Goal: Task Accomplishment & Management: Use online tool/utility

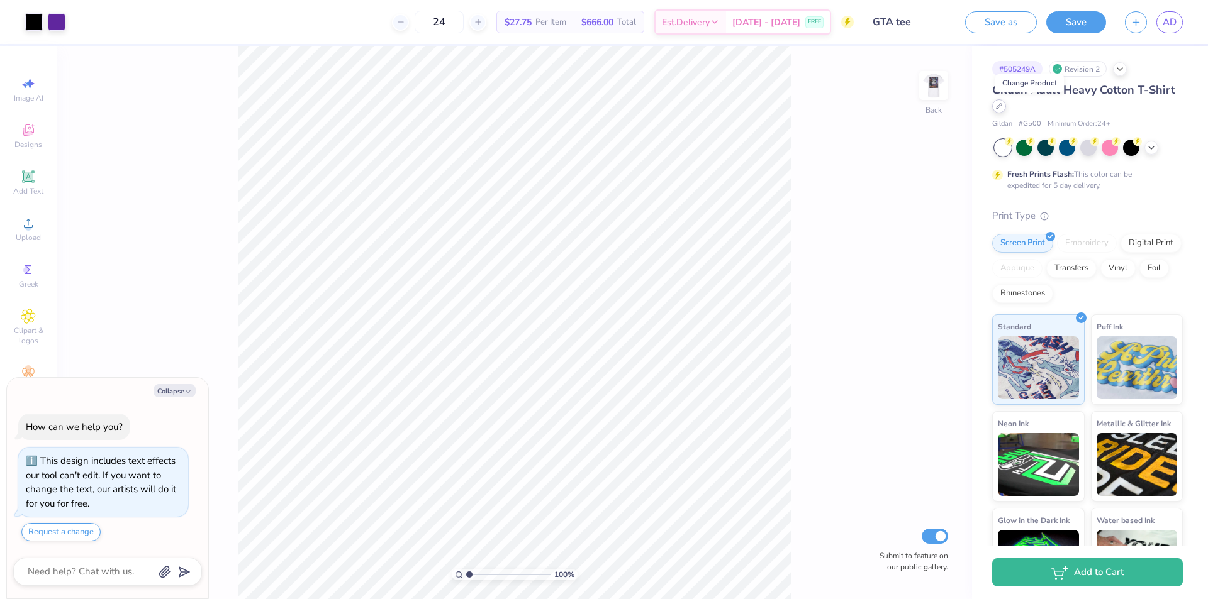
click at [1001, 108] on icon at bounding box center [998, 106] width 5 height 5
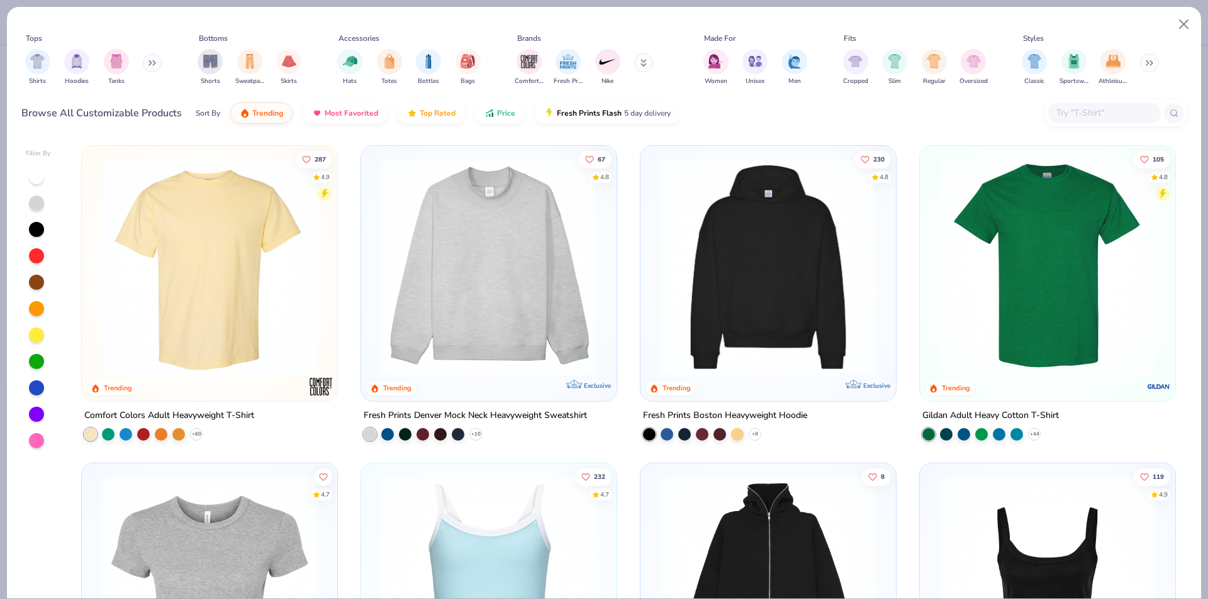
type textarea "x"
click at [1072, 106] on input "text" at bounding box center [1103, 113] width 97 height 14
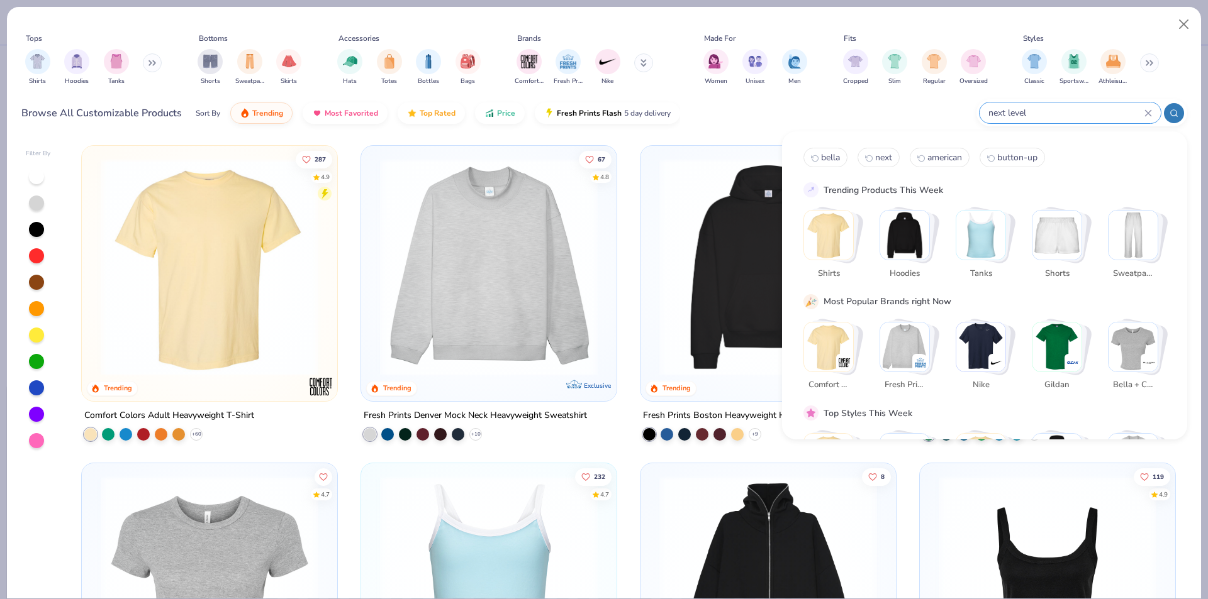
type input "next level"
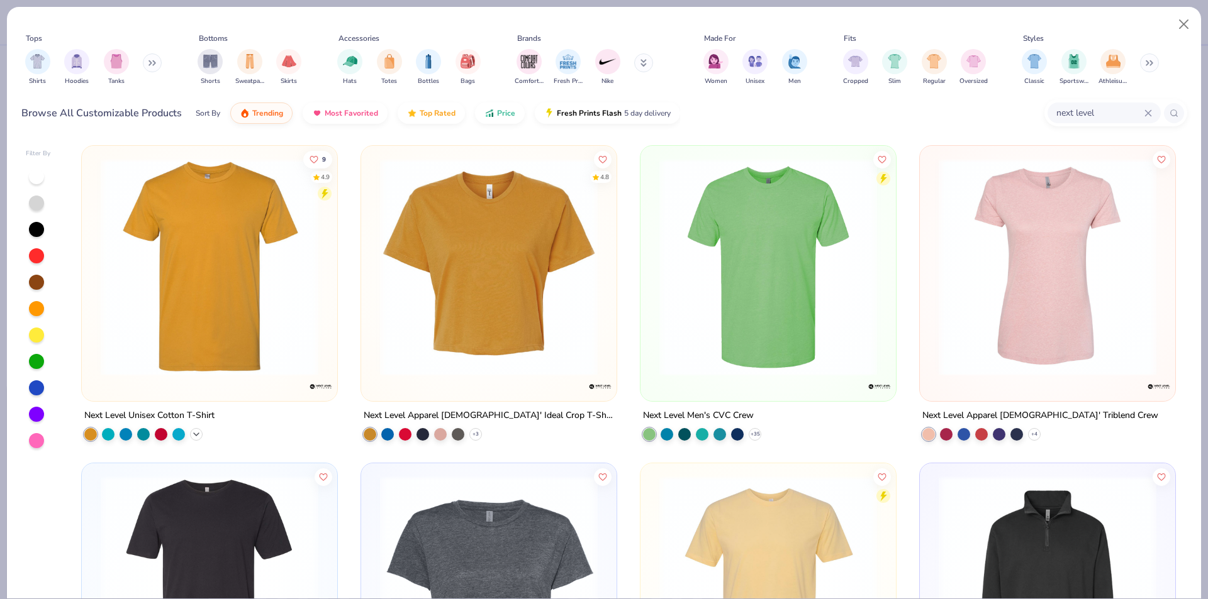
click at [194, 438] on div "+ 37" at bounding box center [196, 434] width 13 height 13
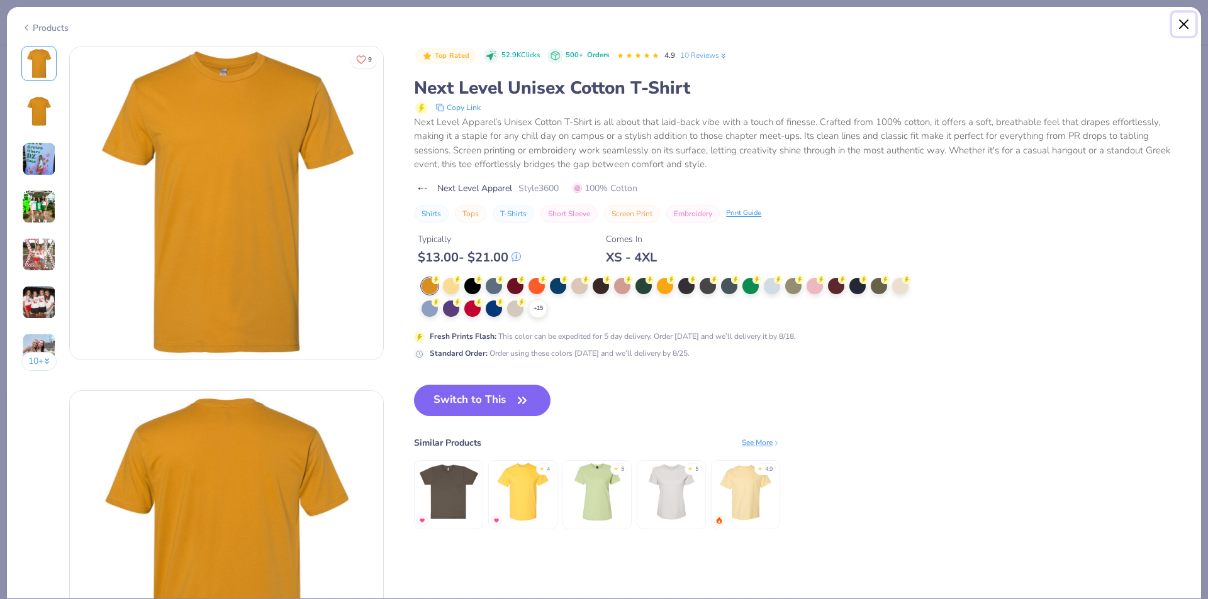
click at [1184, 27] on button "Close" at bounding box center [1184, 25] width 24 height 24
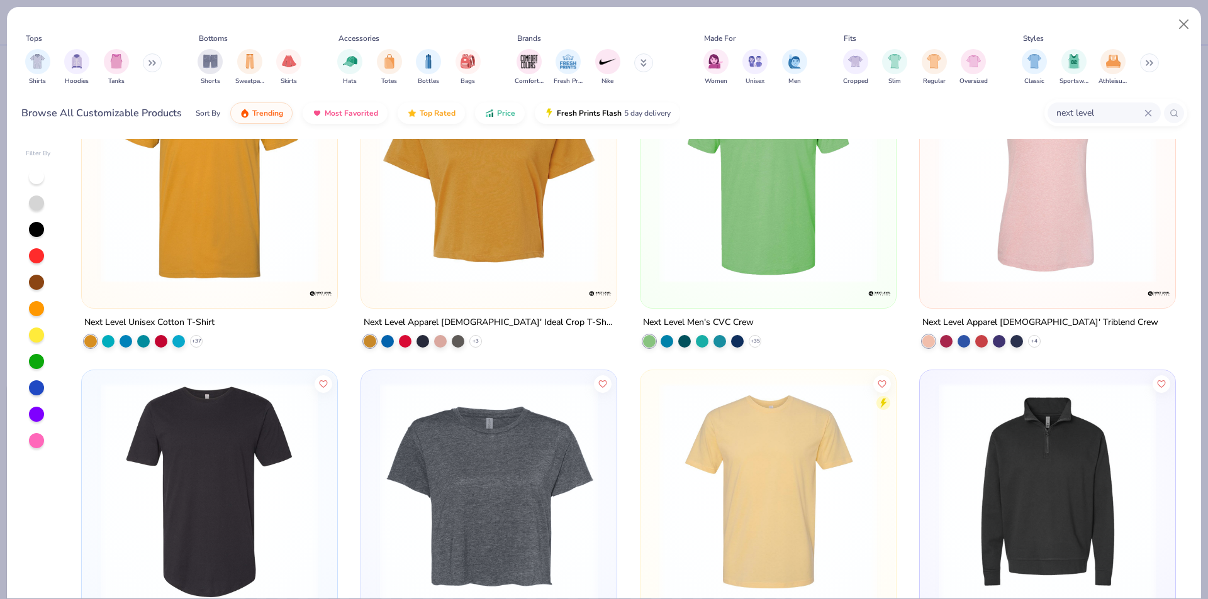
scroll to position [63, 0]
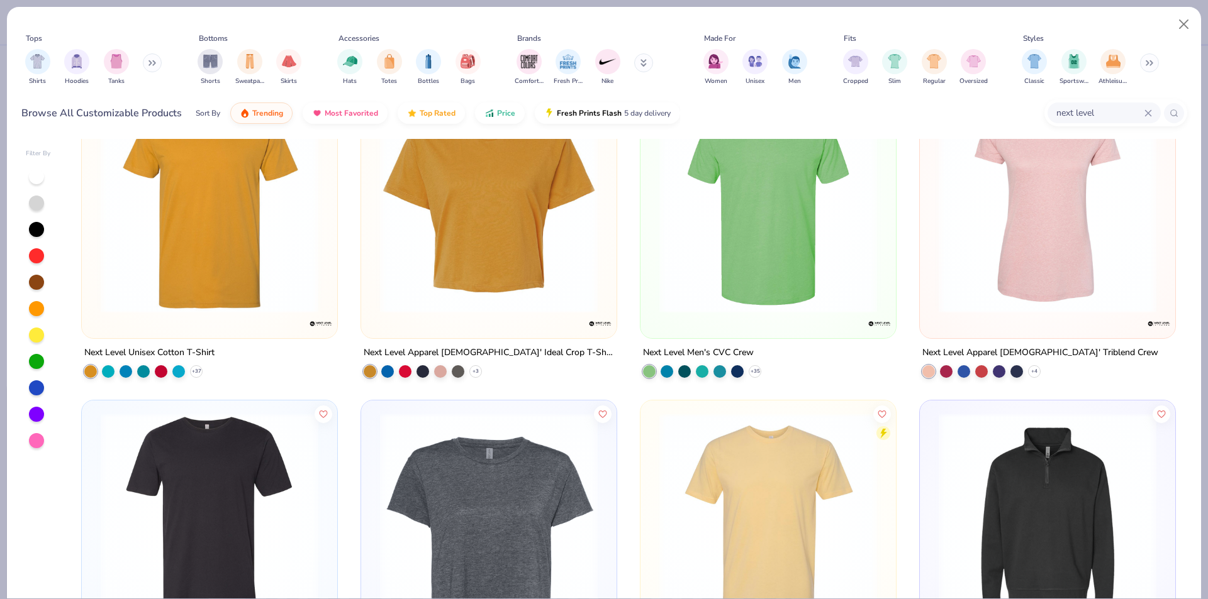
click at [248, 226] on img at bounding box center [209, 205] width 230 height 218
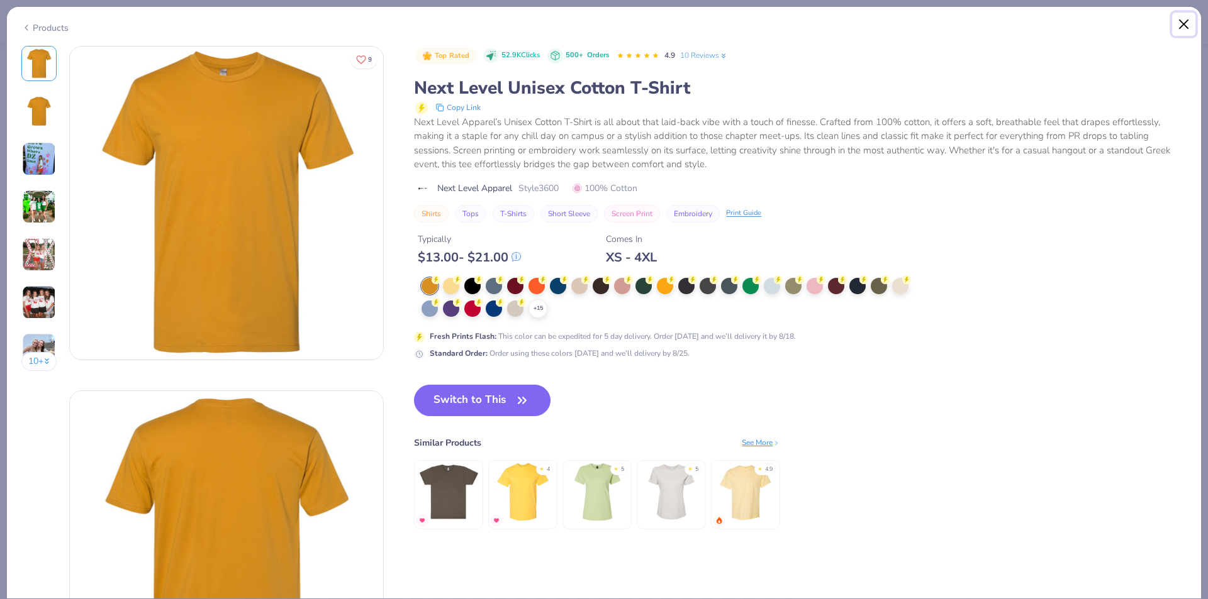
click at [1180, 27] on button "Close" at bounding box center [1184, 25] width 24 height 24
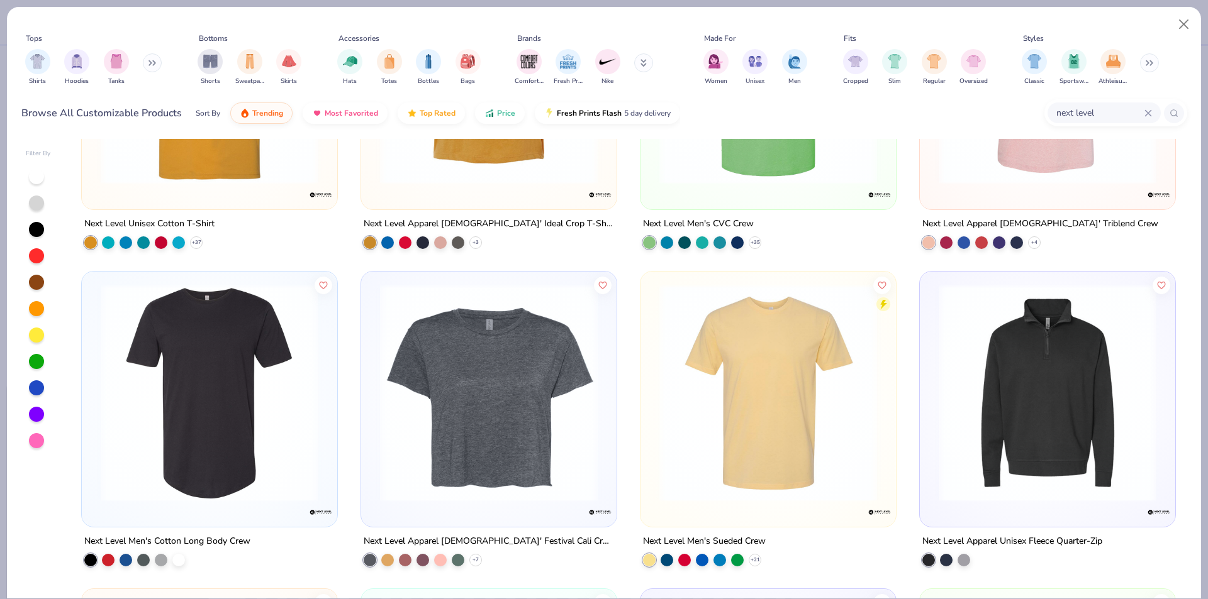
scroll to position [314, 0]
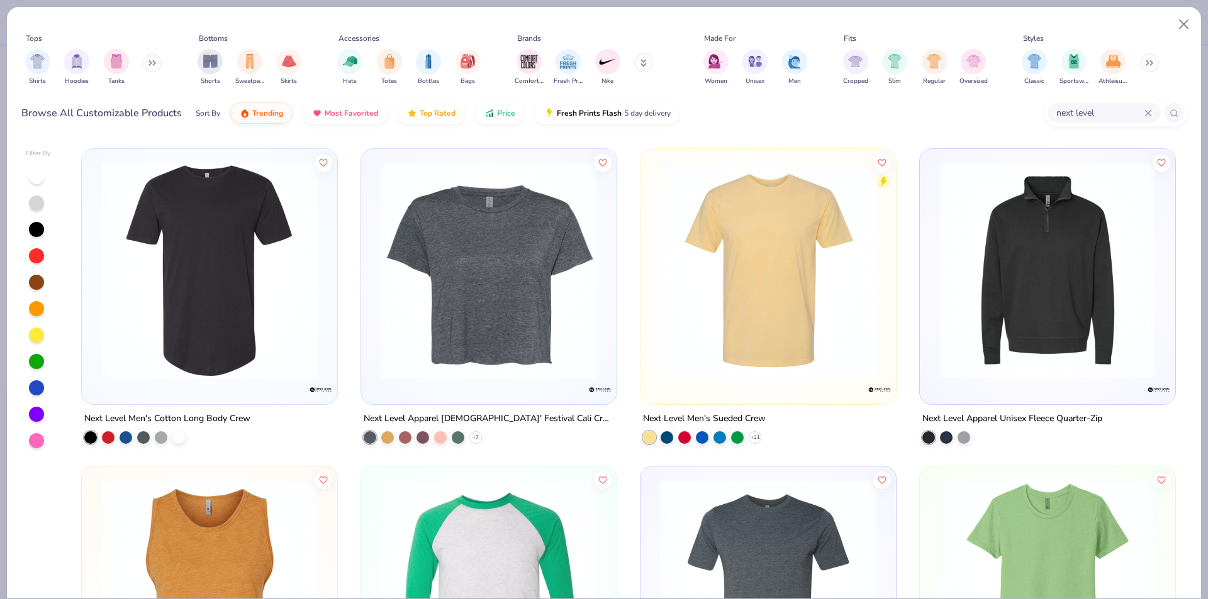
click at [786, 292] on img at bounding box center [768, 271] width 230 height 218
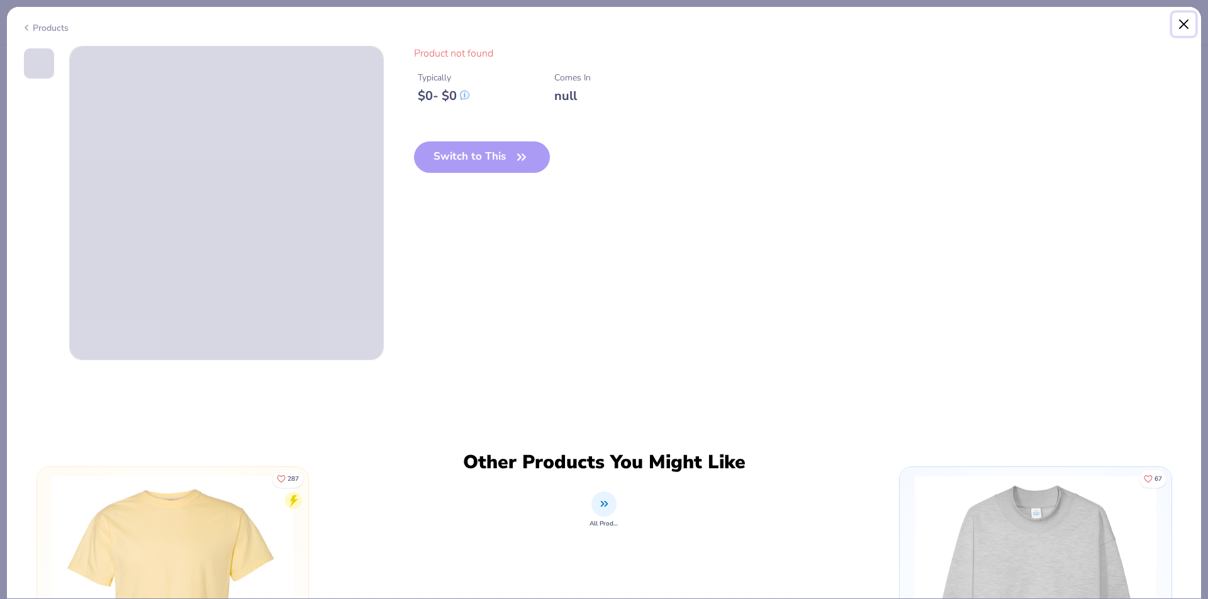
click at [1180, 27] on button "Close" at bounding box center [1184, 25] width 24 height 24
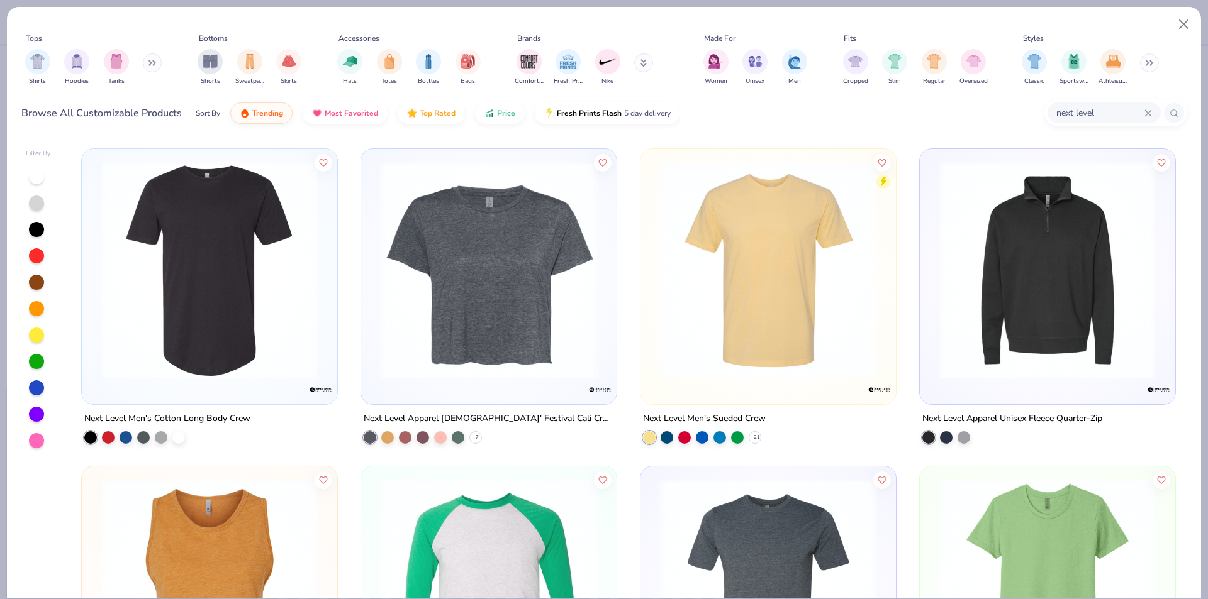
click at [235, 225] on img at bounding box center [209, 271] width 230 height 218
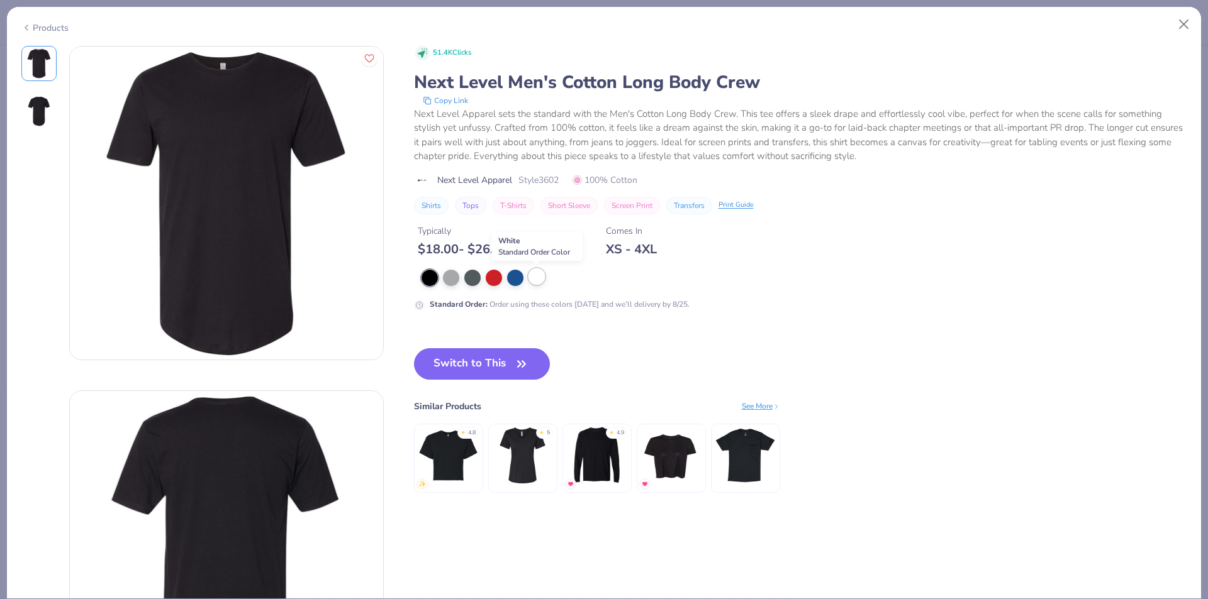
click at [541, 279] on div at bounding box center [536, 277] width 16 height 16
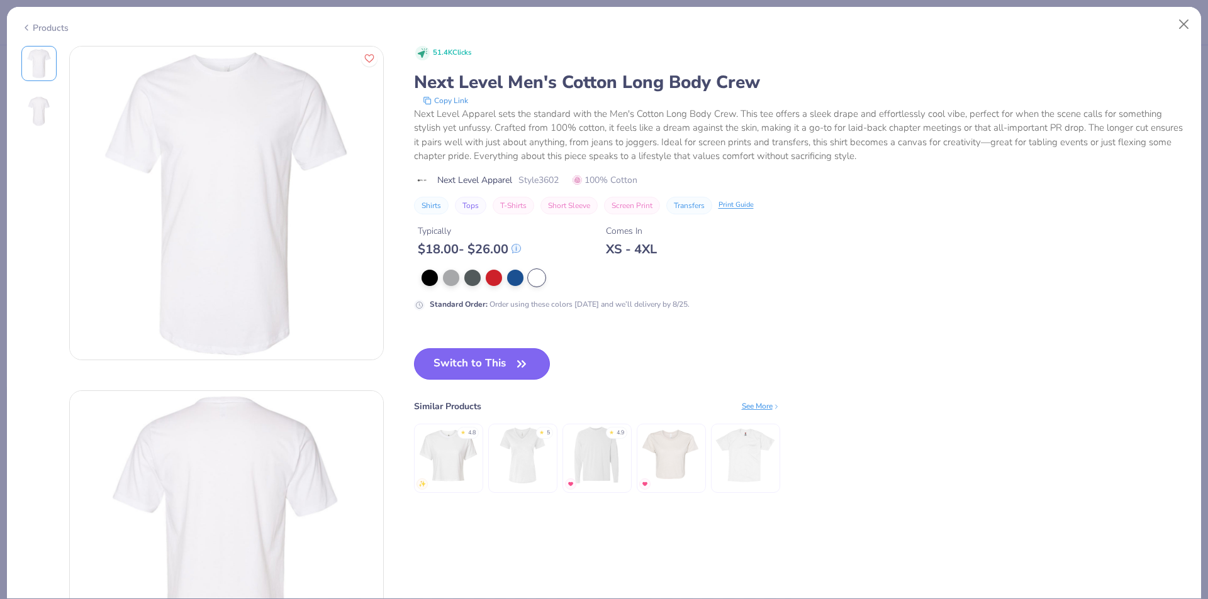
click at [475, 361] on button "Switch to This" at bounding box center [482, 363] width 136 height 31
click at [500, 369] on button "Switch to This" at bounding box center [482, 363] width 136 height 31
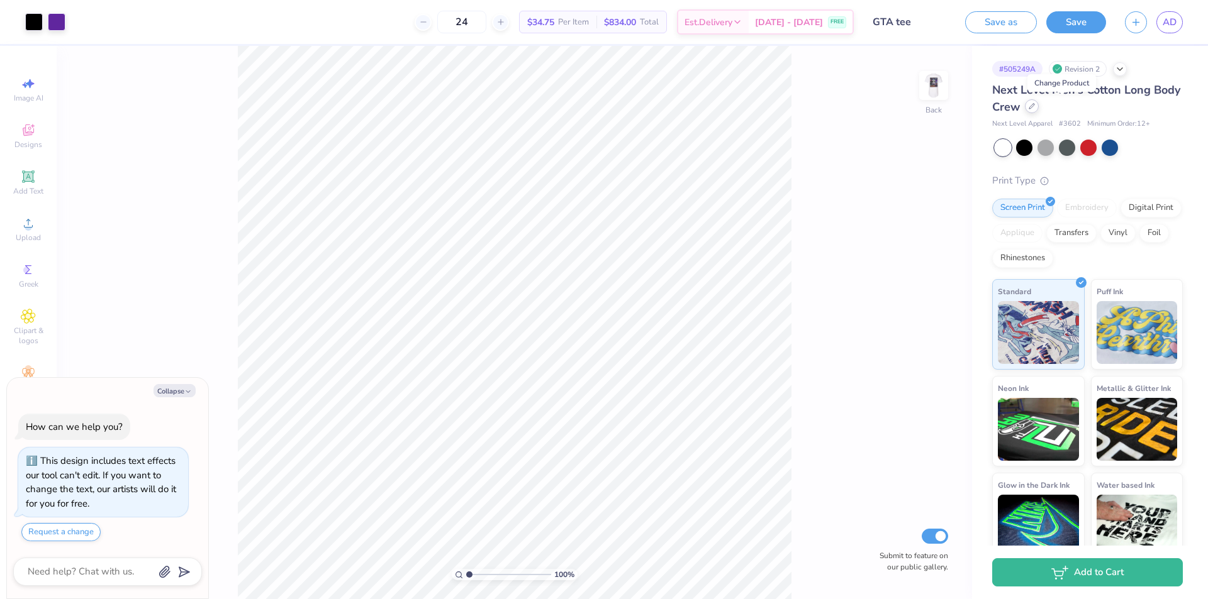
click at [1038, 112] on div at bounding box center [1032, 106] width 14 height 14
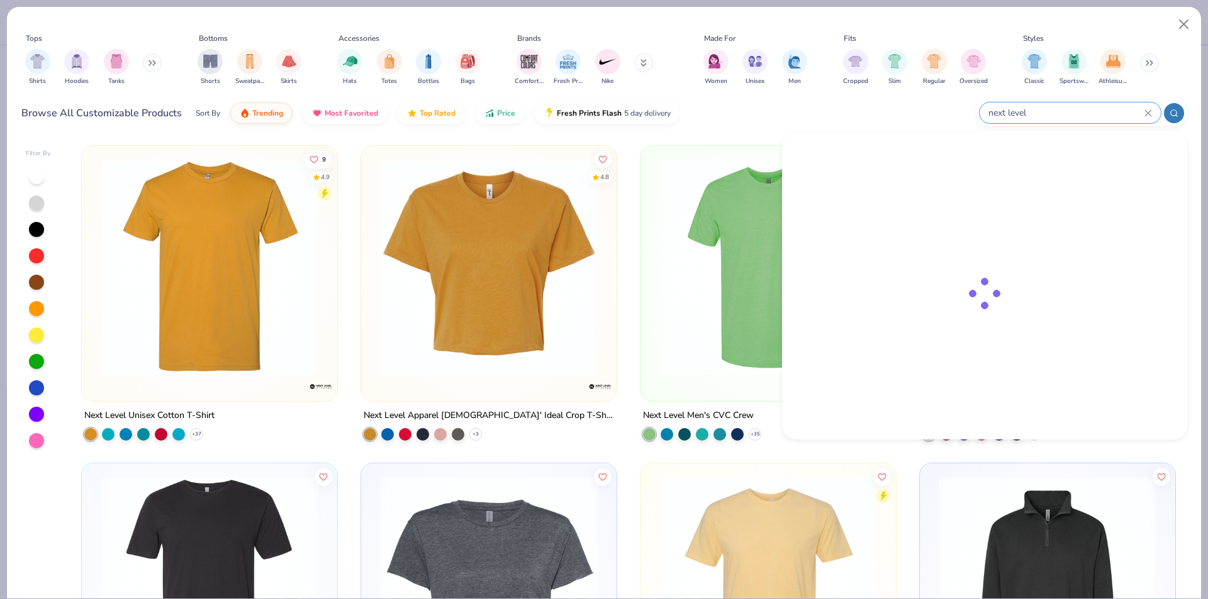
click at [1109, 115] on input "next level" at bounding box center [1065, 113] width 157 height 14
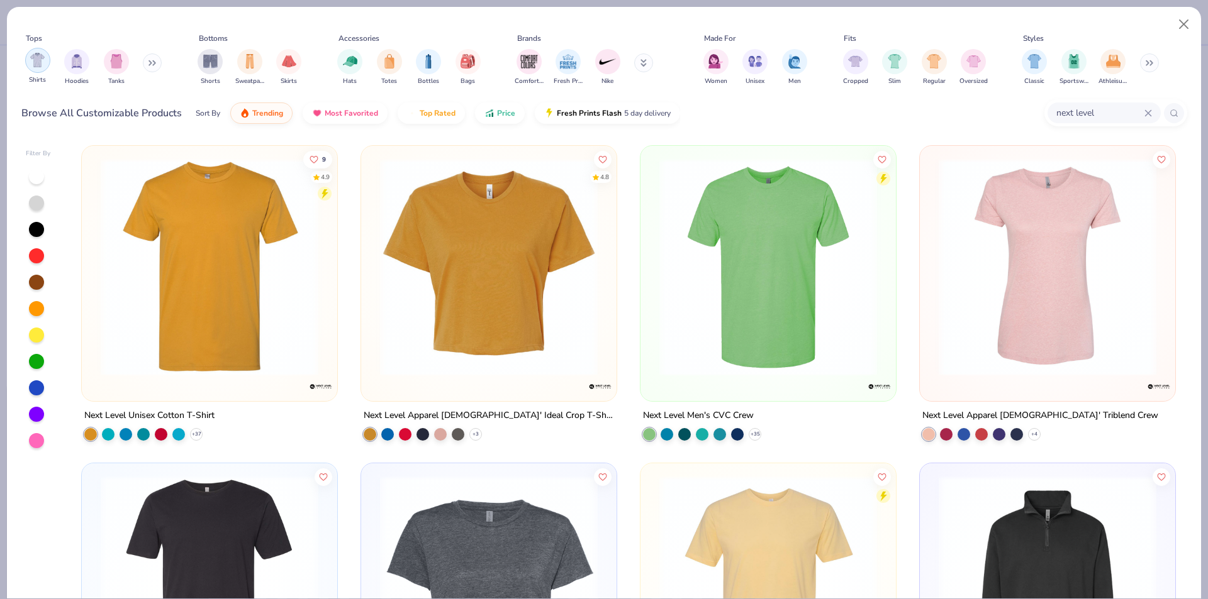
click at [40, 67] on img "filter for Shirts" at bounding box center [37, 60] width 14 height 14
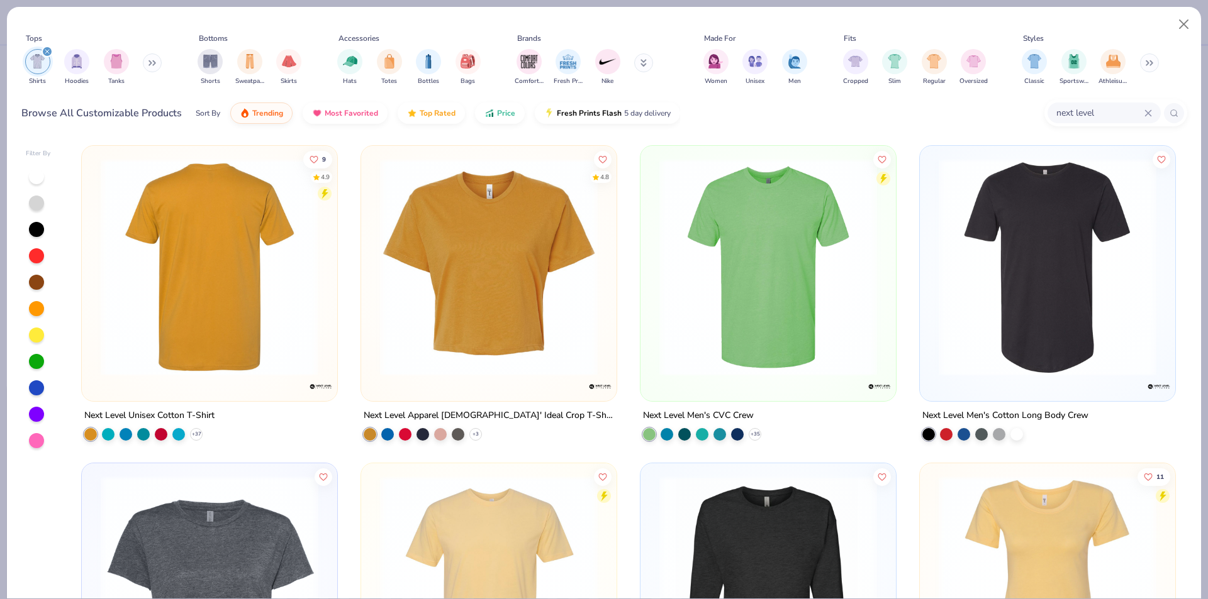
click at [778, 240] on img at bounding box center [768, 267] width 230 height 218
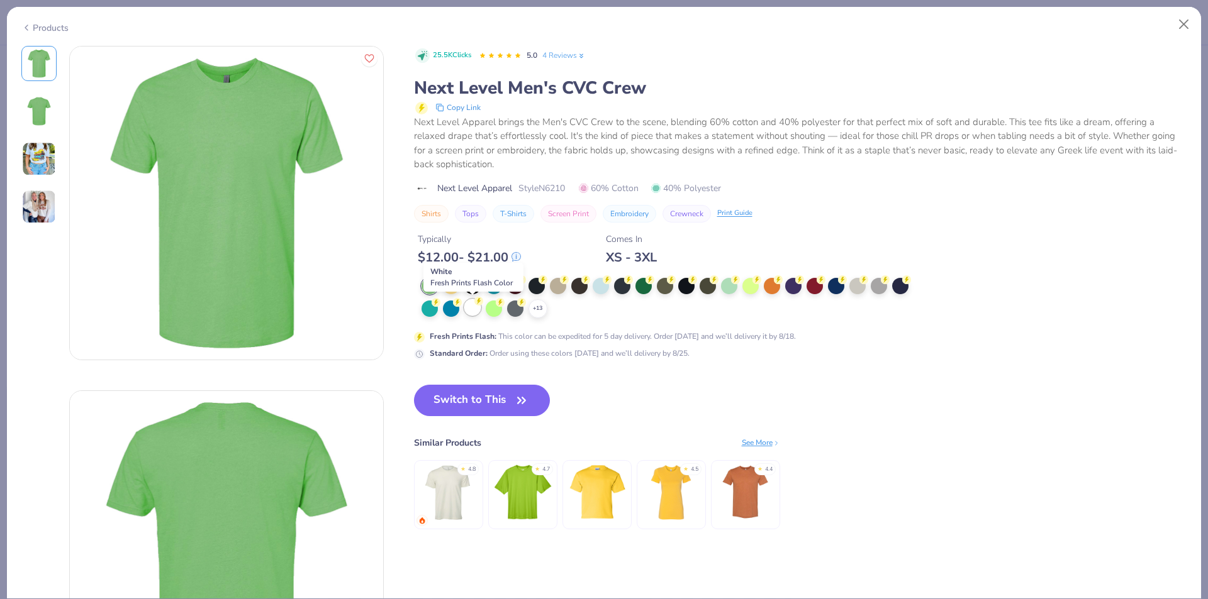
click at [473, 311] on div at bounding box center [472, 307] width 16 height 16
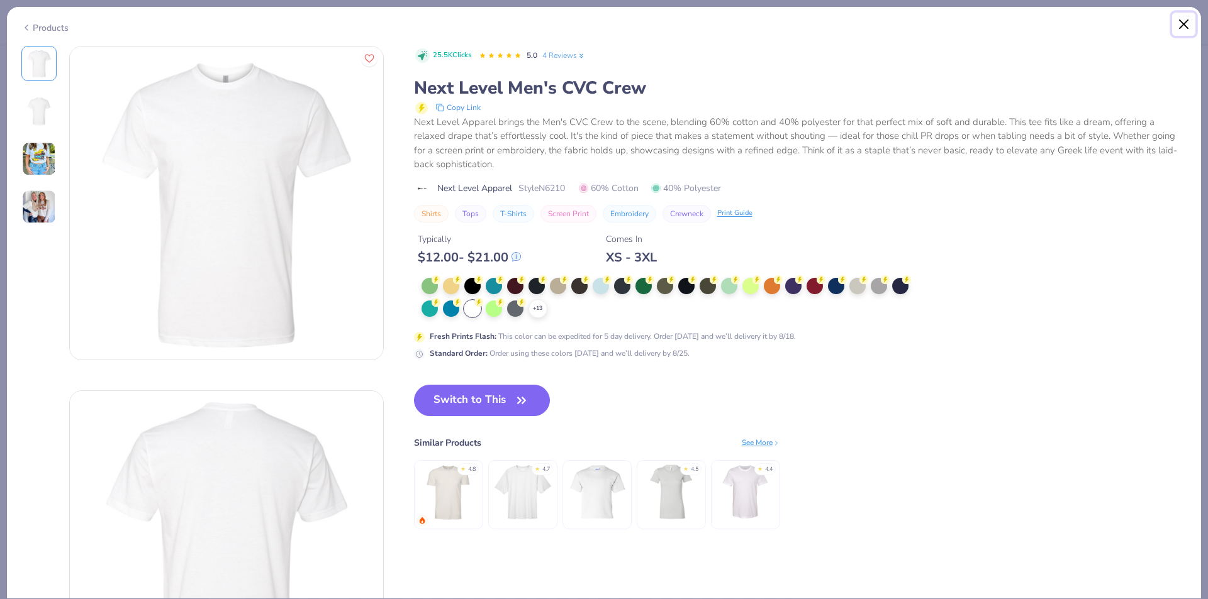
click at [1179, 25] on button "Close" at bounding box center [1184, 25] width 24 height 24
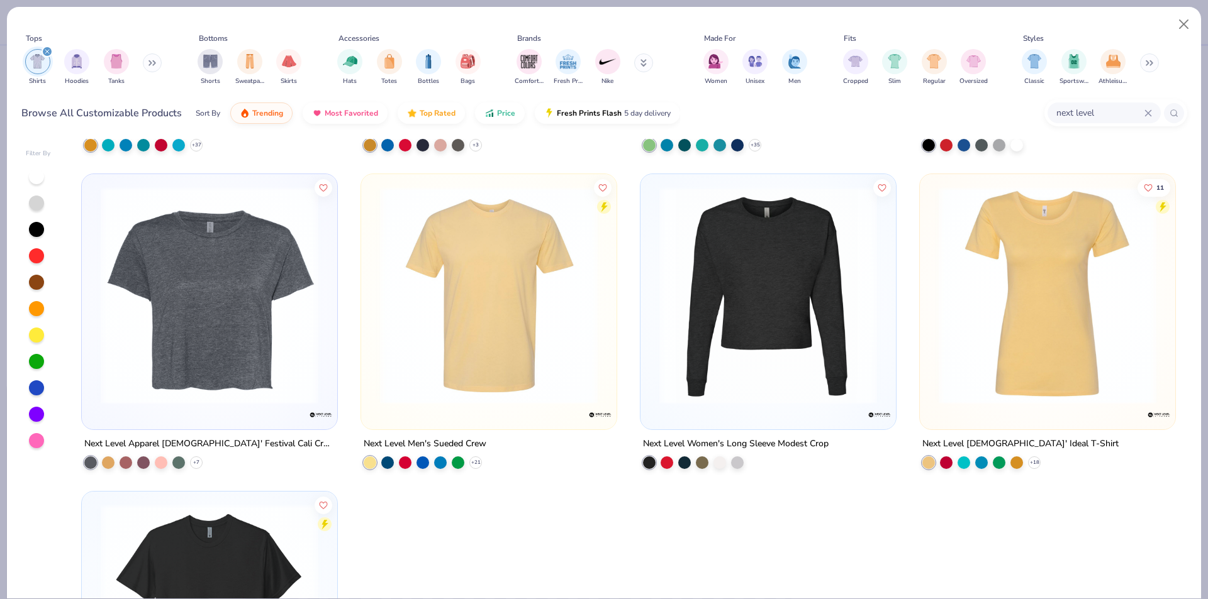
scroll to position [498, 0]
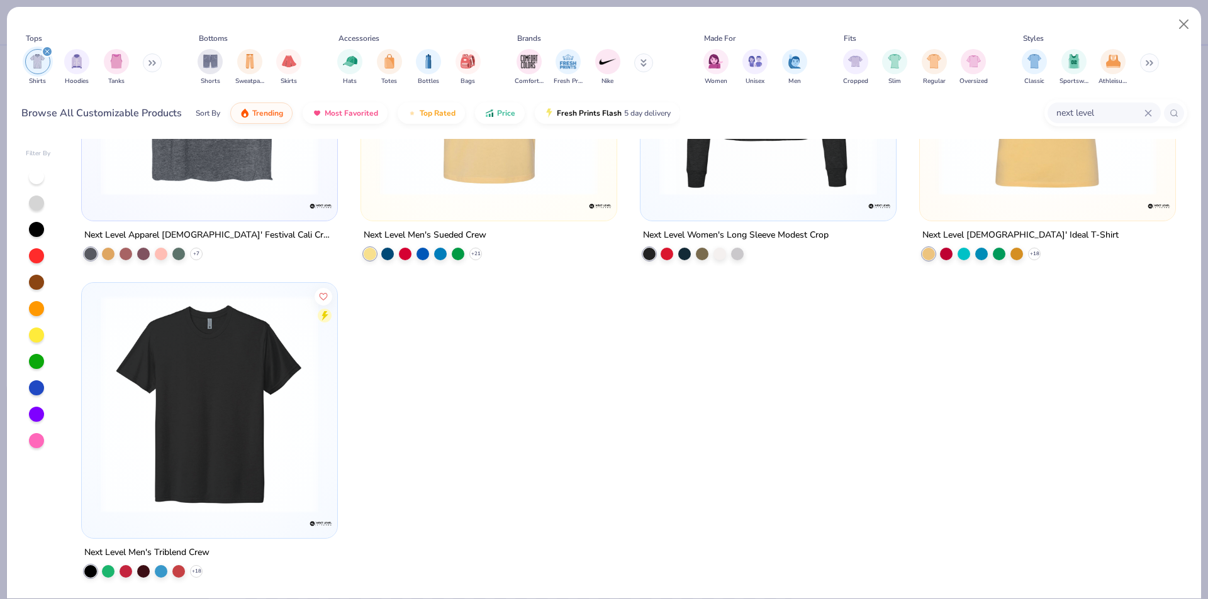
click at [221, 397] on img at bounding box center [209, 404] width 230 height 218
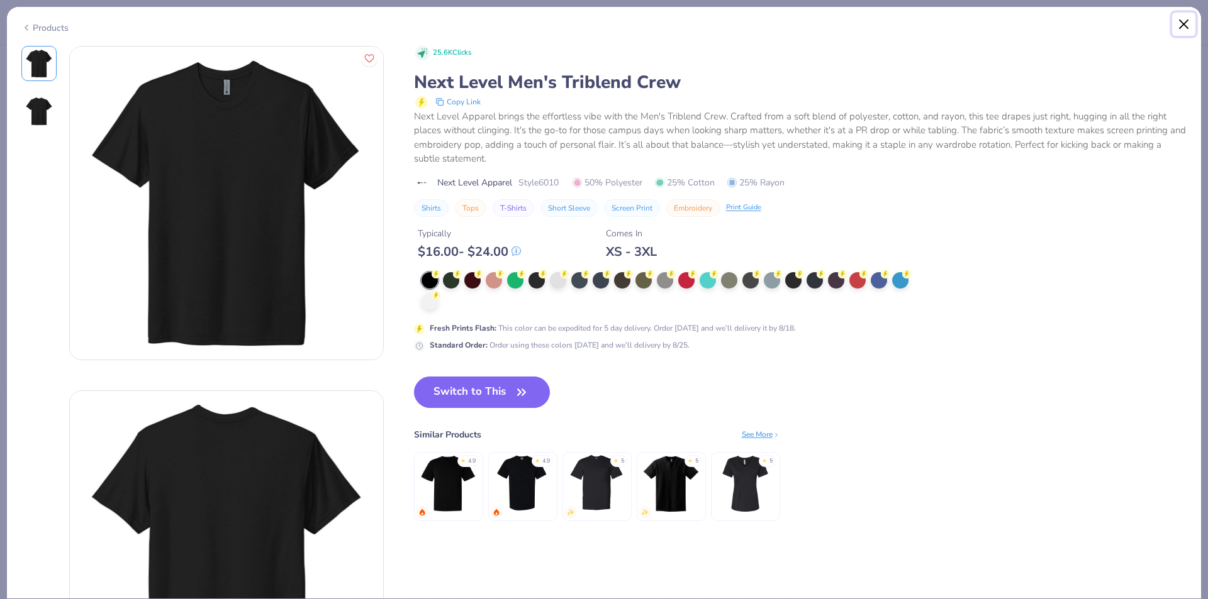
click at [1187, 26] on button "Close" at bounding box center [1184, 25] width 24 height 24
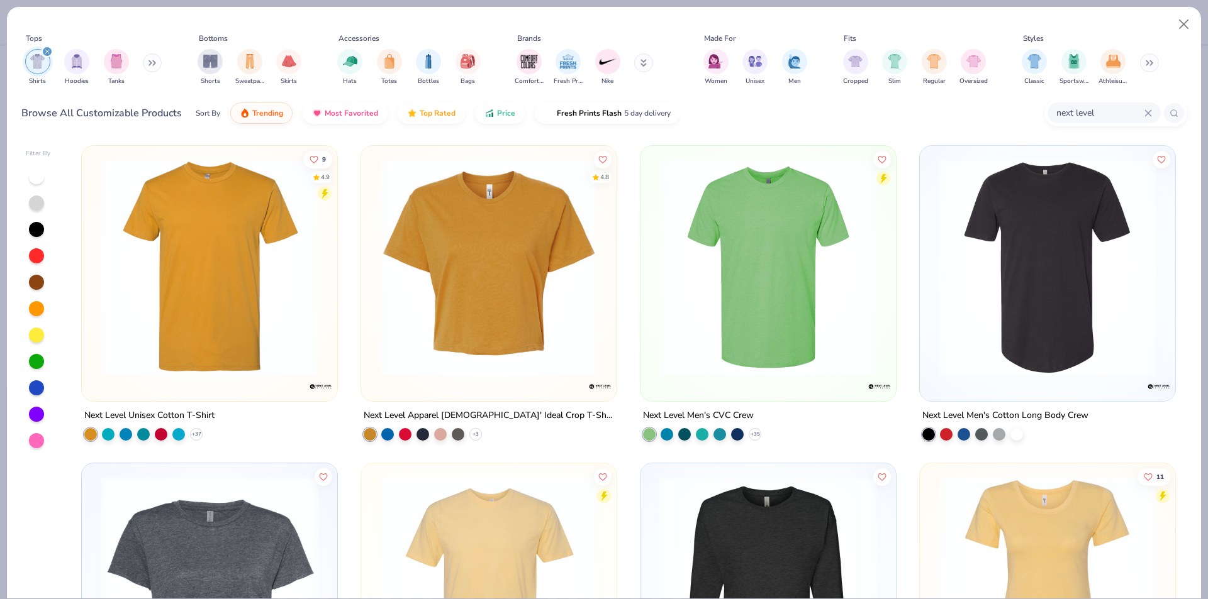
click at [1033, 245] on img at bounding box center [1047, 267] width 230 height 218
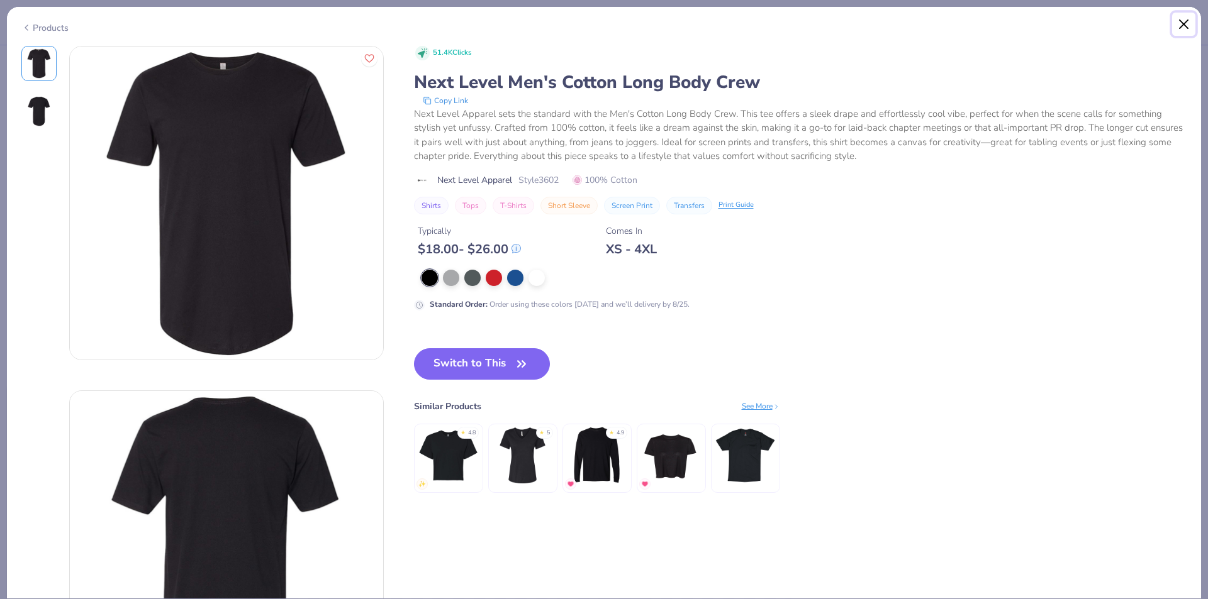
click at [1186, 28] on button "Close" at bounding box center [1184, 25] width 24 height 24
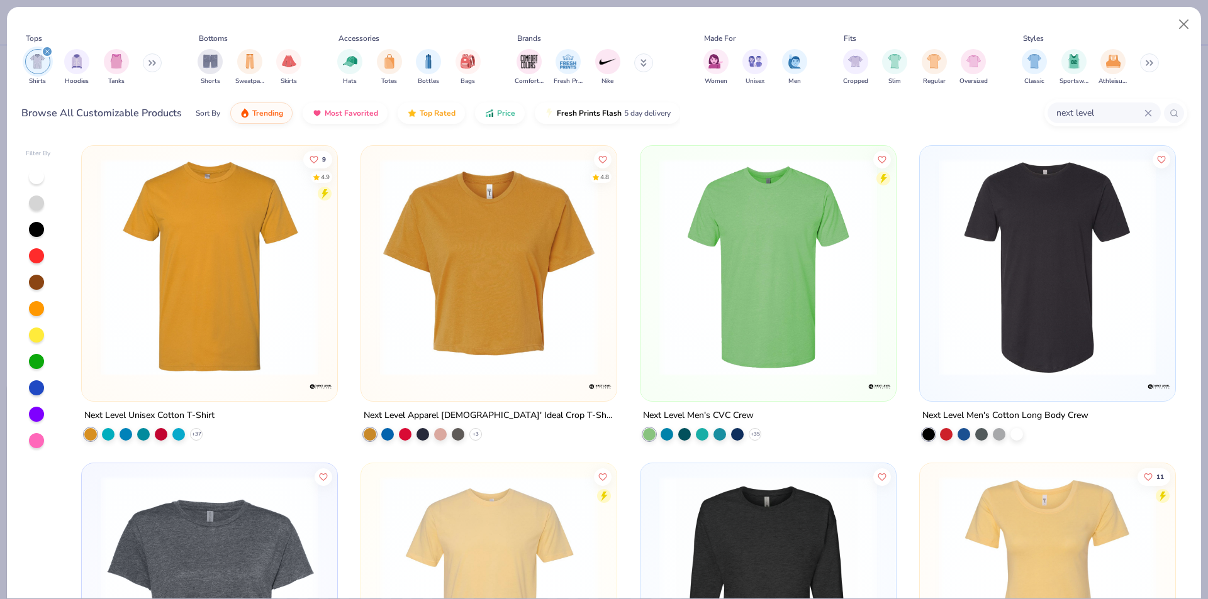
click at [801, 281] on img at bounding box center [768, 267] width 230 height 218
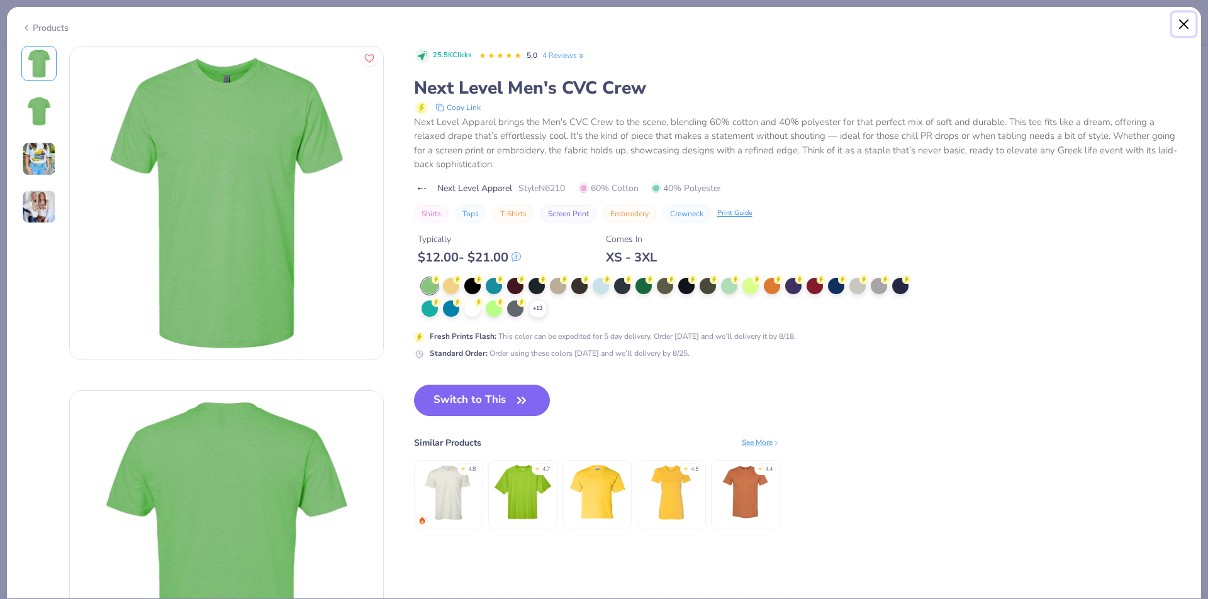
click at [1179, 24] on button "Close" at bounding box center [1184, 25] width 24 height 24
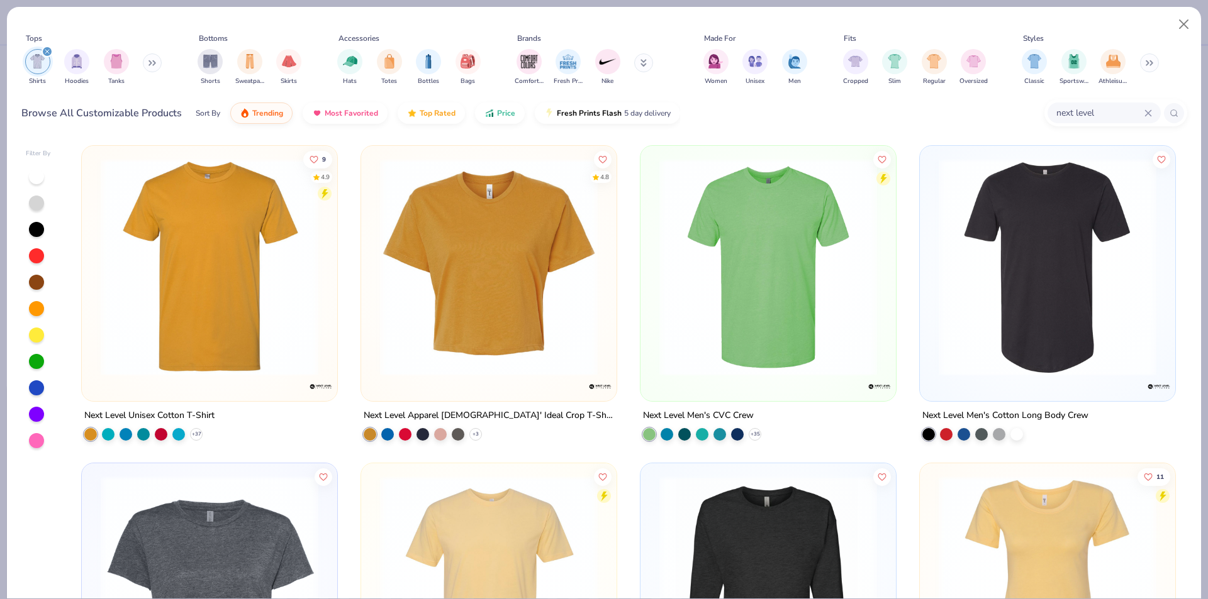
click at [256, 221] on img at bounding box center [209, 267] width 230 height 218
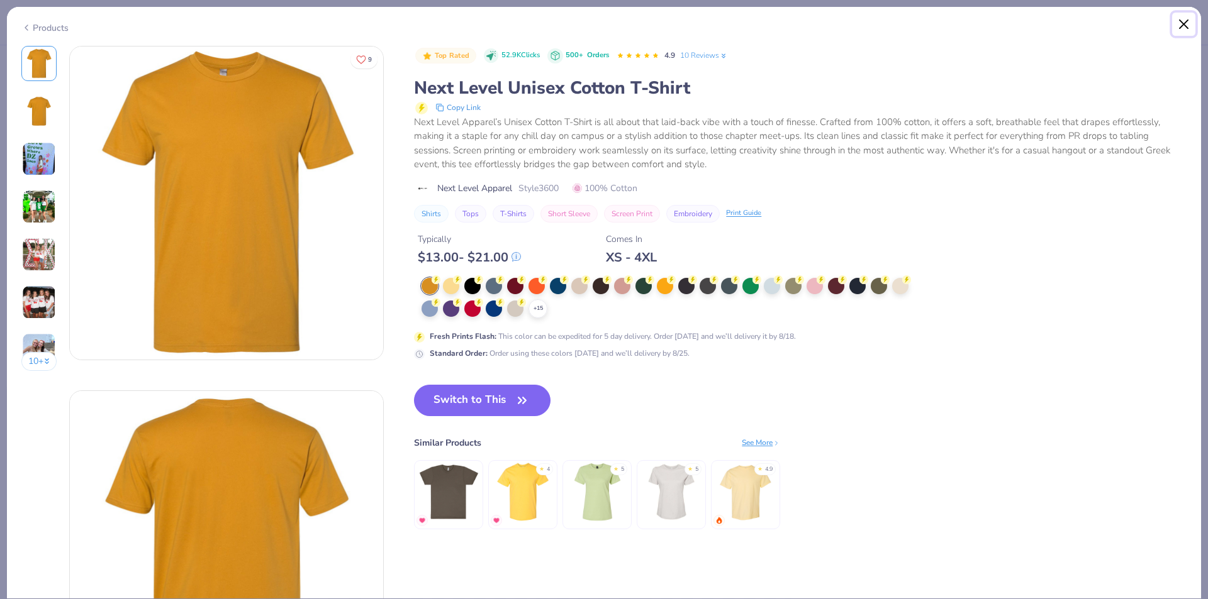
click at [1184, 25] on button "Close" at bounding box center [1184, 25] width 24 height 24
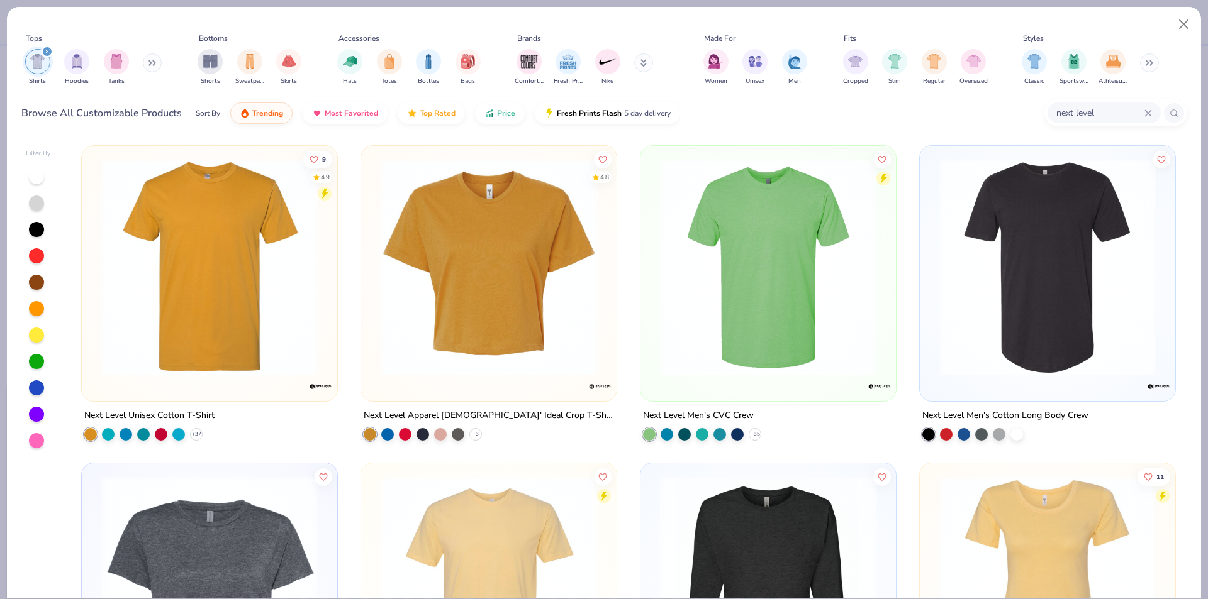
click at [801, 245] on img at bounding box center [768, 267] width 230 height 218
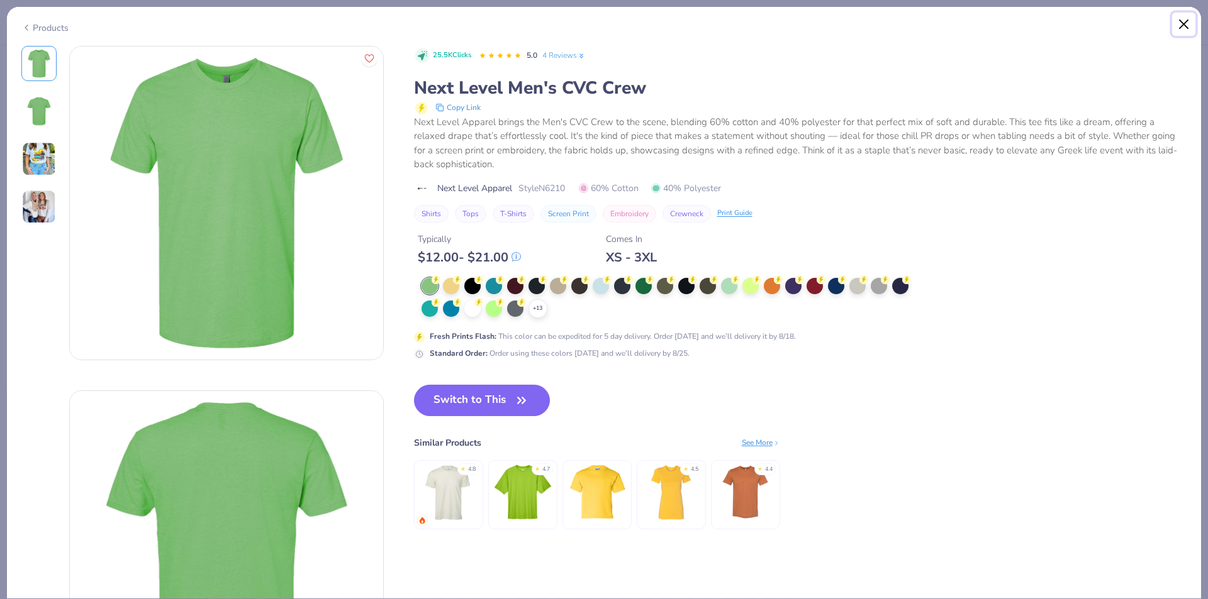
click at [1183, 26] on button "Close" at bounding box center [1184, 25] width 24 height 24
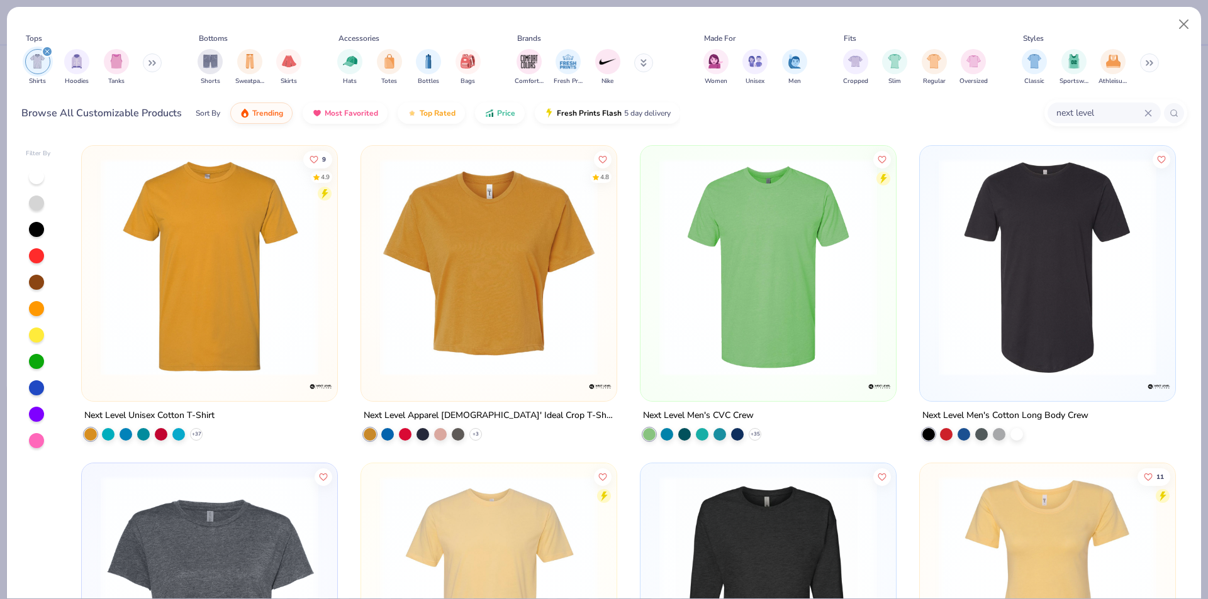
click at [230, 278] on img at bounding box center [209, 267] width 230 height 218
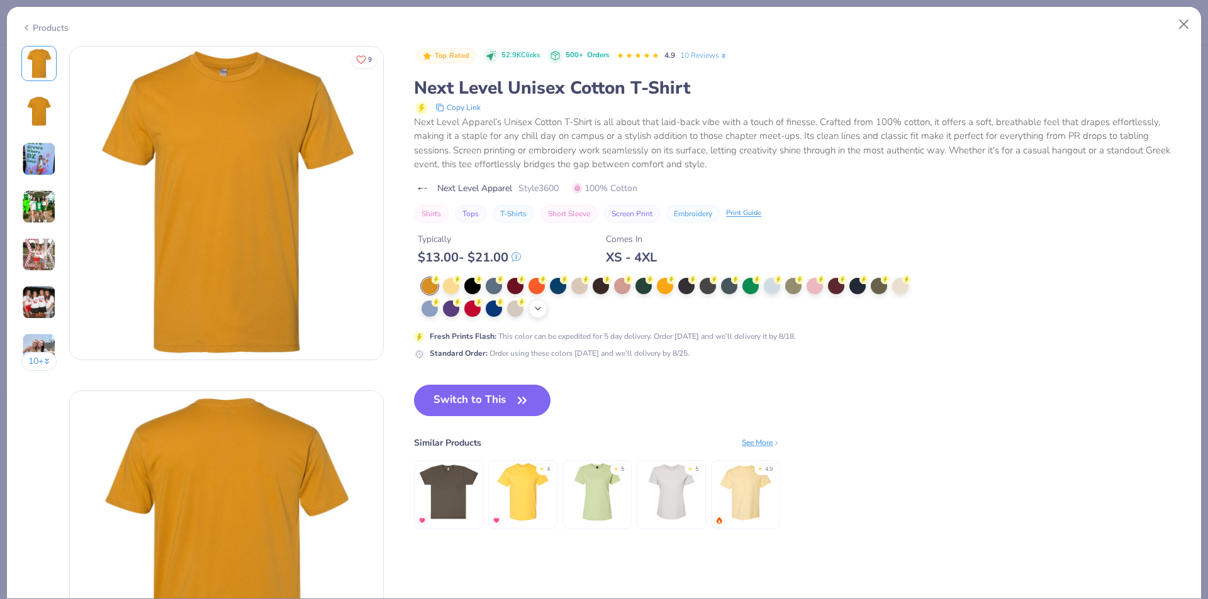
click at [536, 310] on icon at bounding box center [538, 309] width 10 height 10
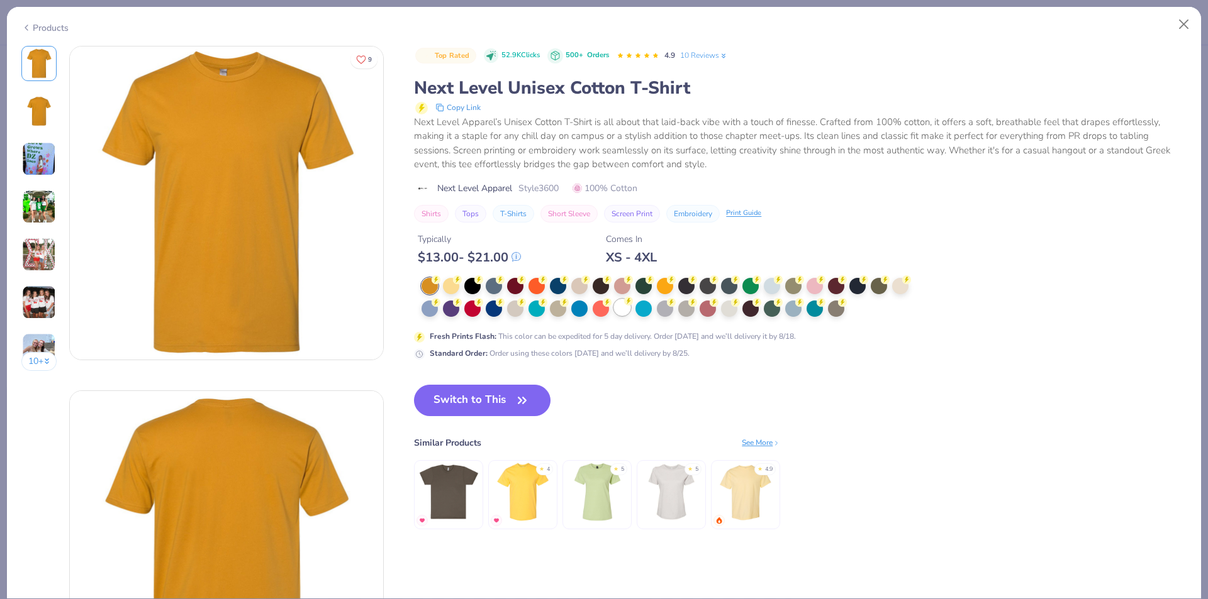
click at [625, 309] on div at bounding box center [622, 307] width 16 height 16
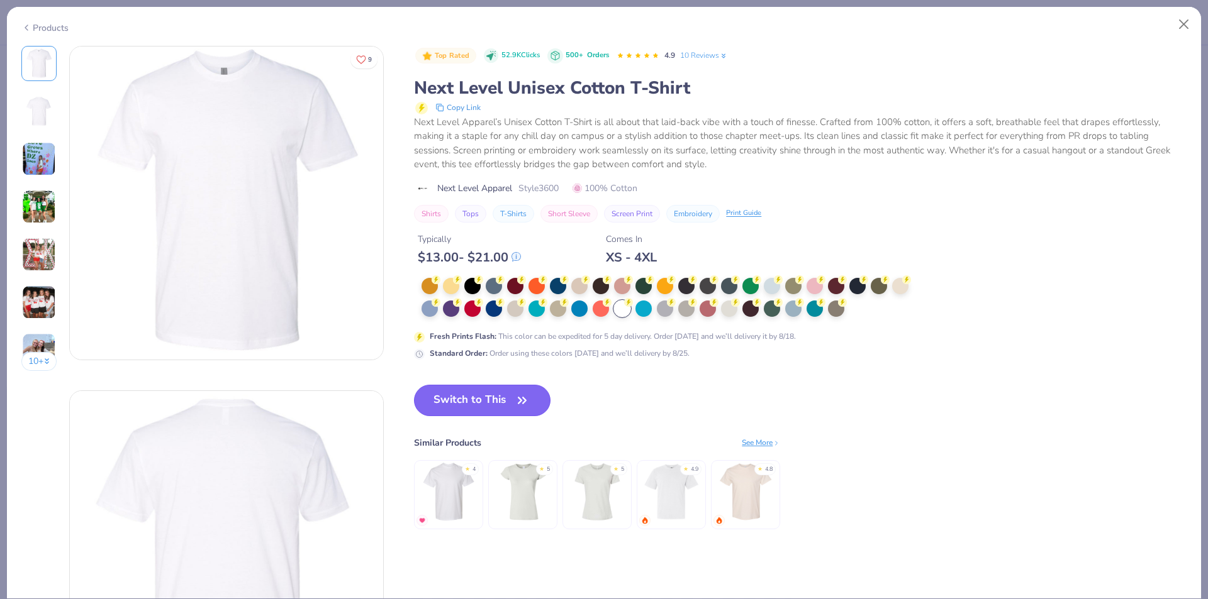
click at [469, 399] on button "Switch to This" at bounding box center [482, 400] width 136 height 31
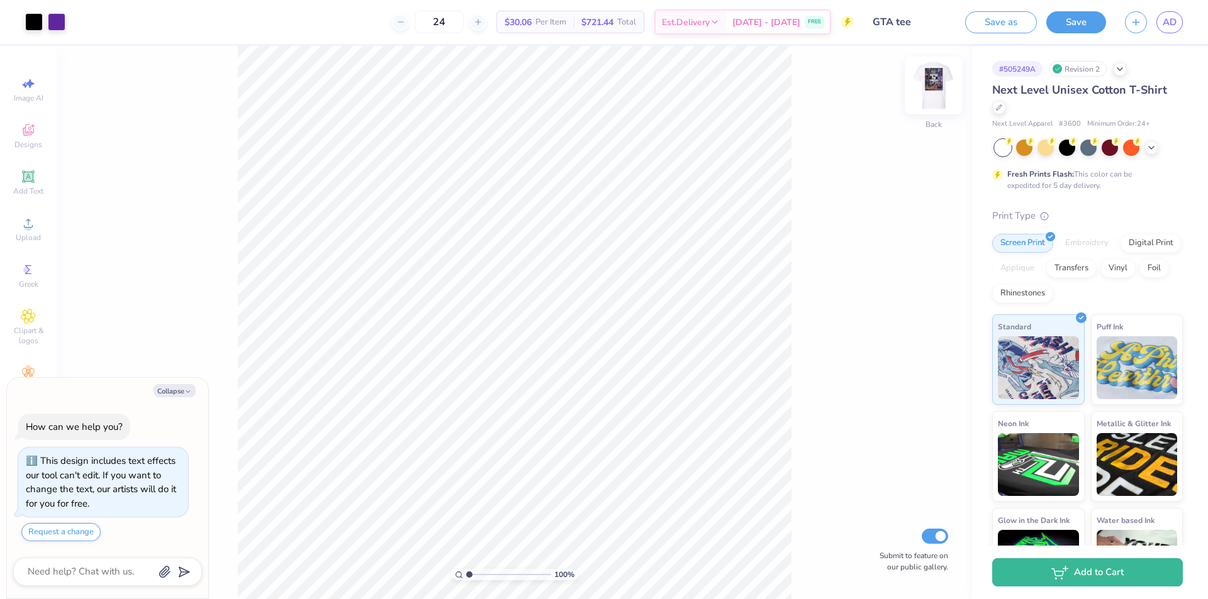
click at [928, 87] on img at bounding box center [933, 85] width 50 height 50
click at [945, 89] on img at bounding box center [933, 85] width 50 height 50
click at [945, 89] on img at bounding box center [933, 85] width 25 height 25
type textarea "x"
drag, startPoint x: 470, startPoint y: 574, endPoint x: 480, endPoint y: 574, distance: 10.1
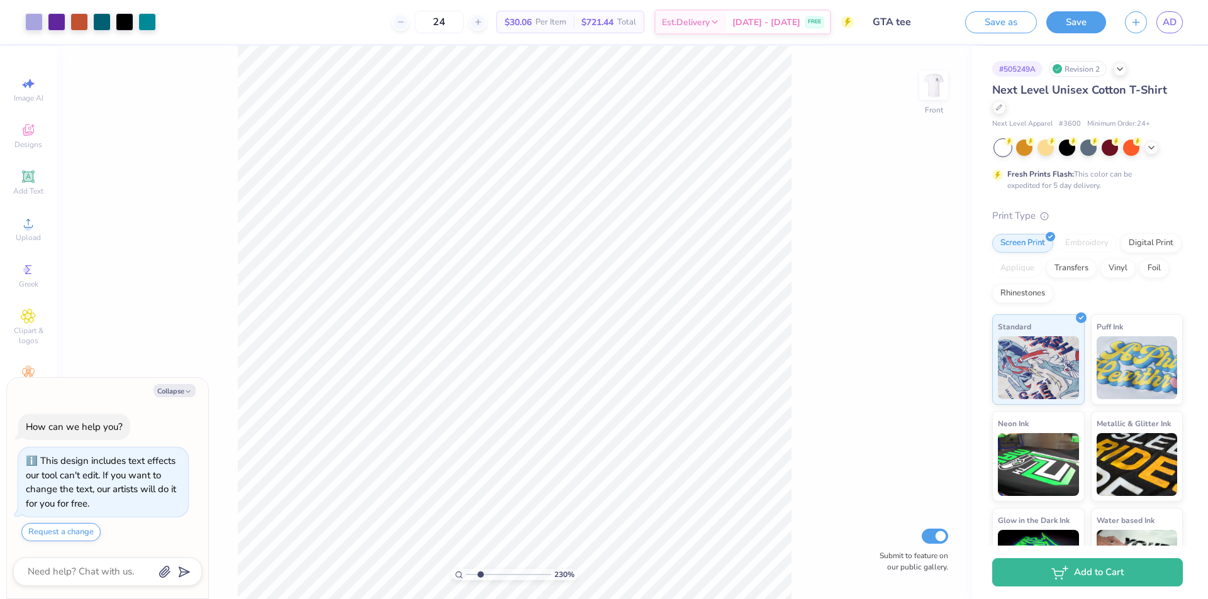
type input "2.3"
click at [480, 574] on input "range" at bounding box center [508, 574] width 85 height 11
click at [145, 25] on div at bounding box center [147, 21] width 18 height 18
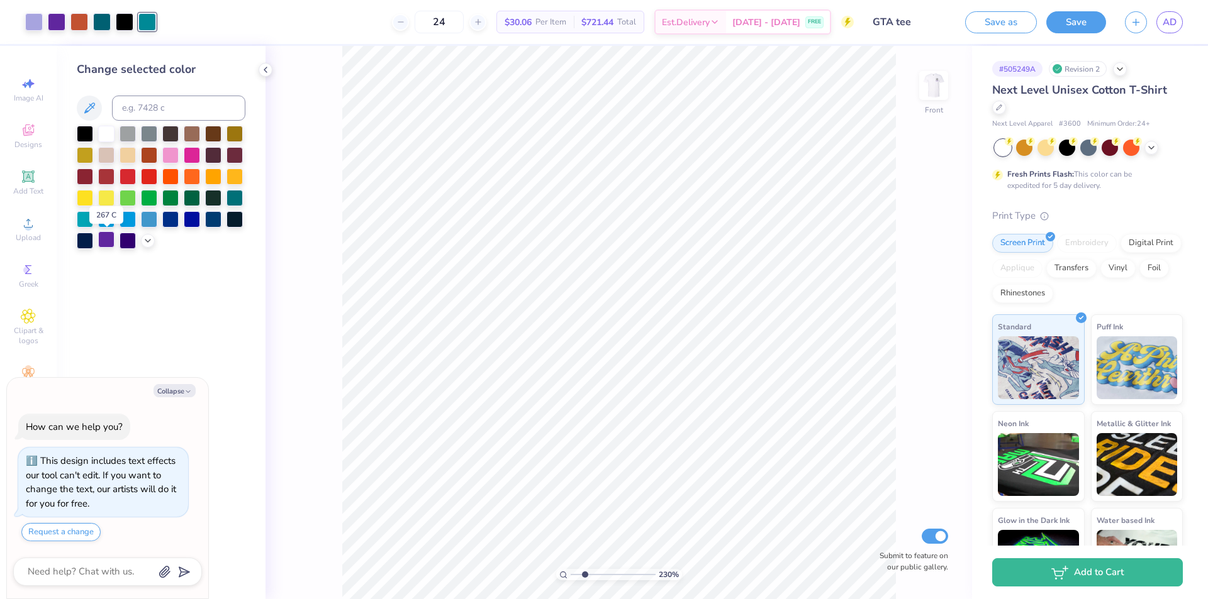
click at [109, 236] on div at bounding box center [106, 239] width 16 height 16
click at [37, 26] on div at bounding box center [34, 21] width 18 height 18
click at [106, 133] on div at bounding box center [106, 133] width 16 height 16
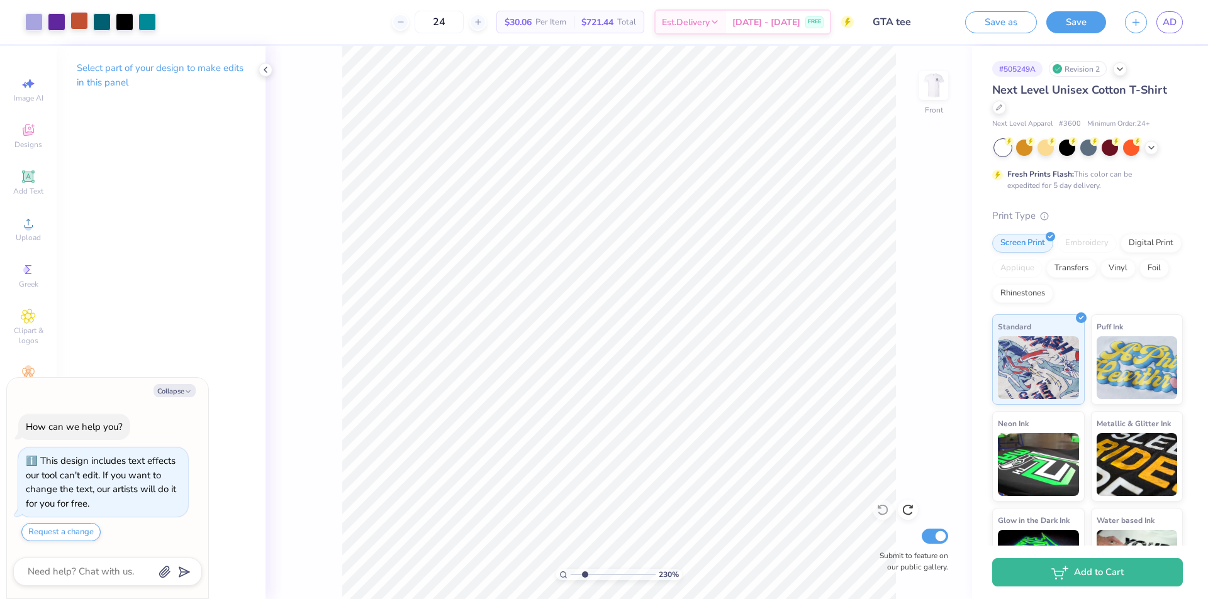
click at [73, 23] on div at bounding box center [79, 21] width 18 height 18
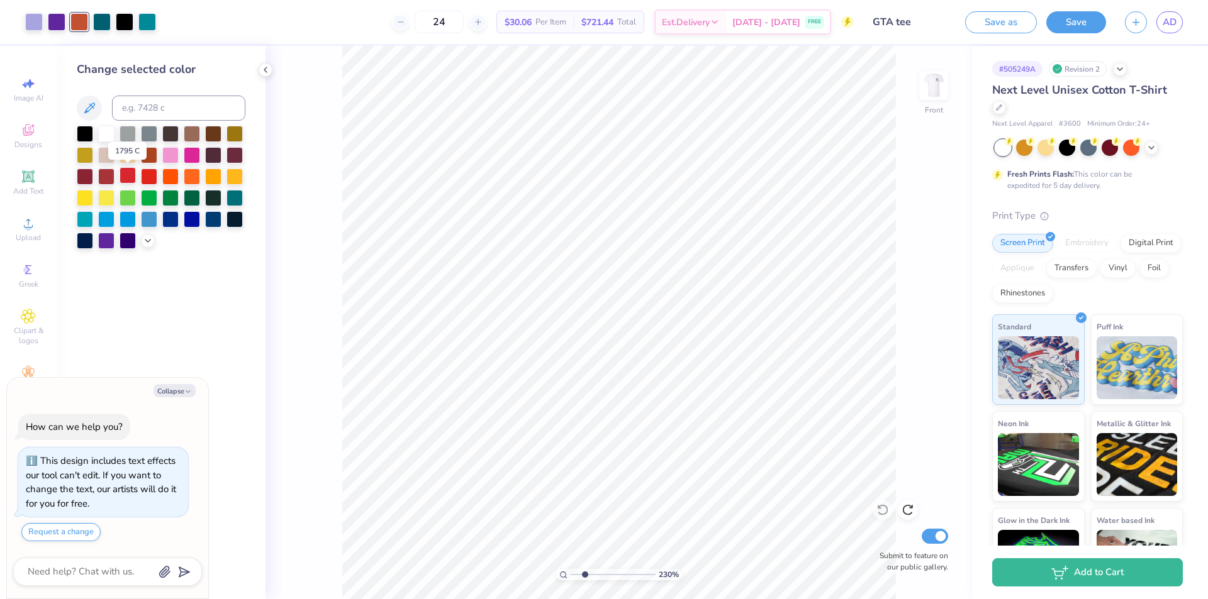
click at [131, 181] on div at bounding box center [127, 175] width 16 height 16
click at [154, 175] on div at bounding box center [149, 175] width 16 height 16
click at [130, 175] on div at bounding box center [127, 175] width 16 height 16
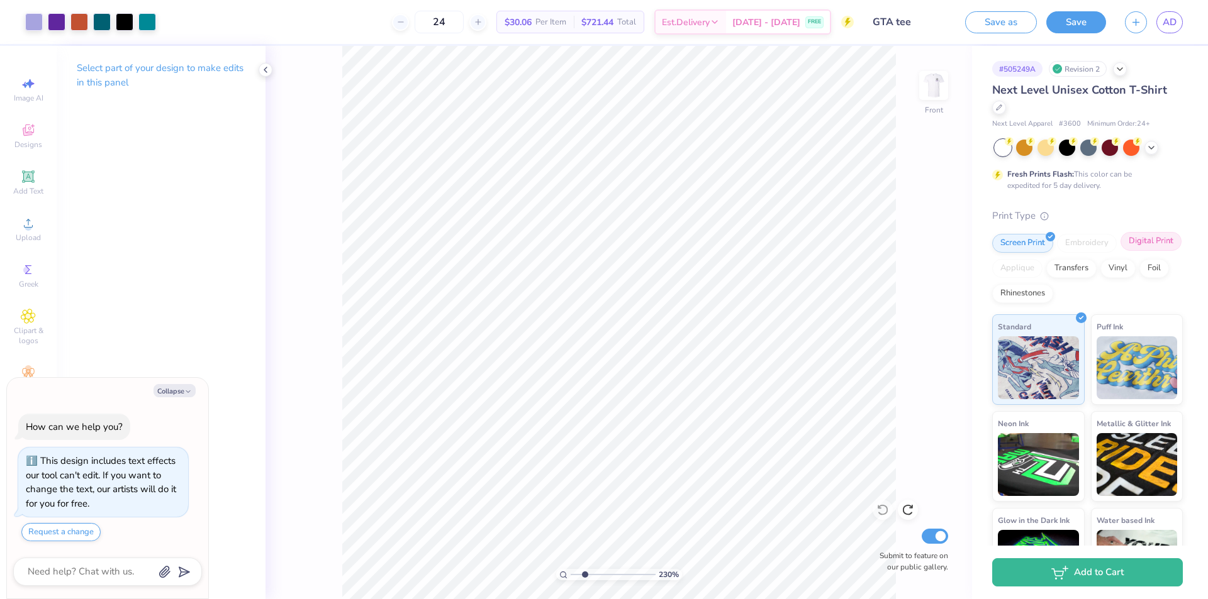
click at [1120, 251] on div "Digital Print" at bounding box center [1150, 241] width 61 height 19
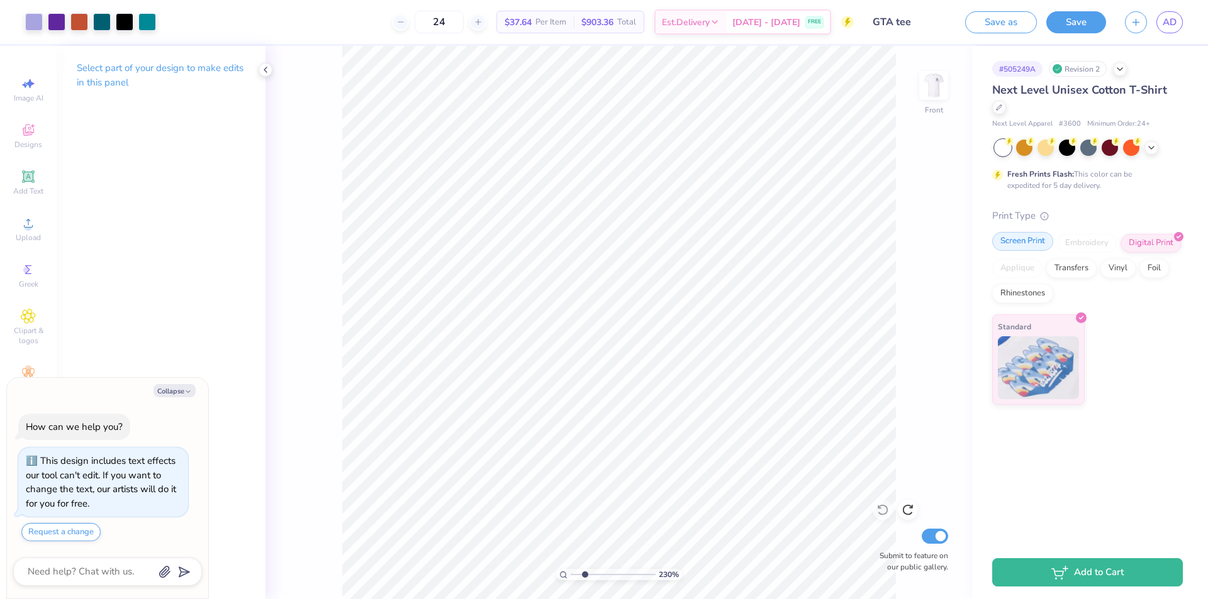
click at [1034, 244] on div "Screen Print" at bounding box center [1022, 241] width 61 height 19
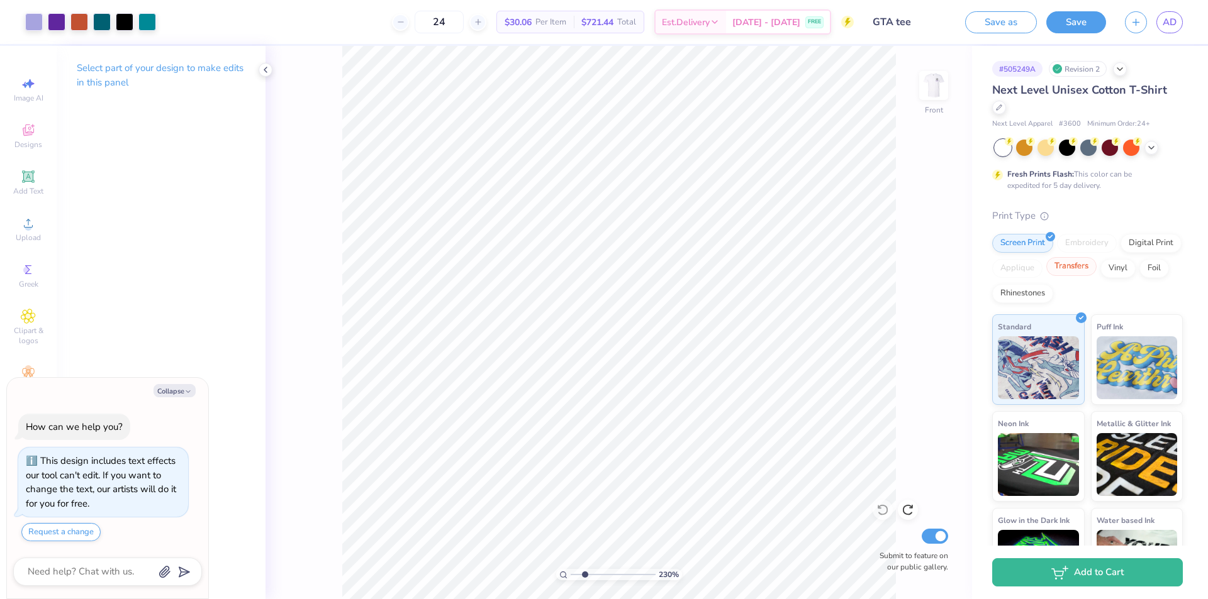
click at [1096, 264] on div "Transfers" at bounding box center [1071, 266] width 50 height 19
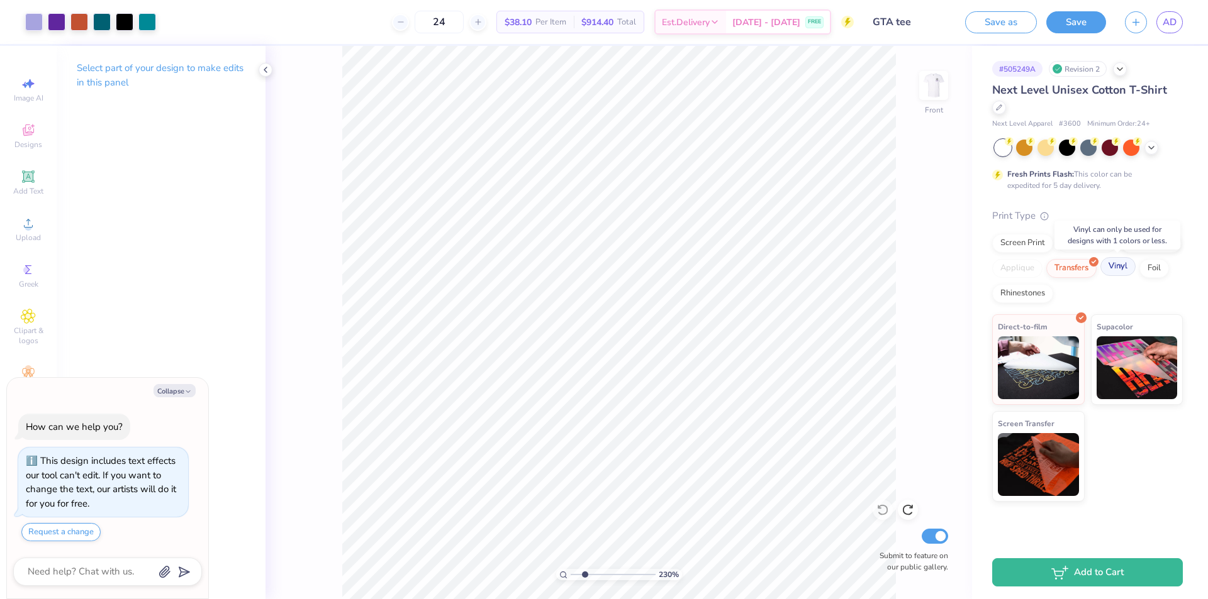
click at [1117, 269] on div "Vinyl" at bounding box center [1117, 266] width 35 height 19
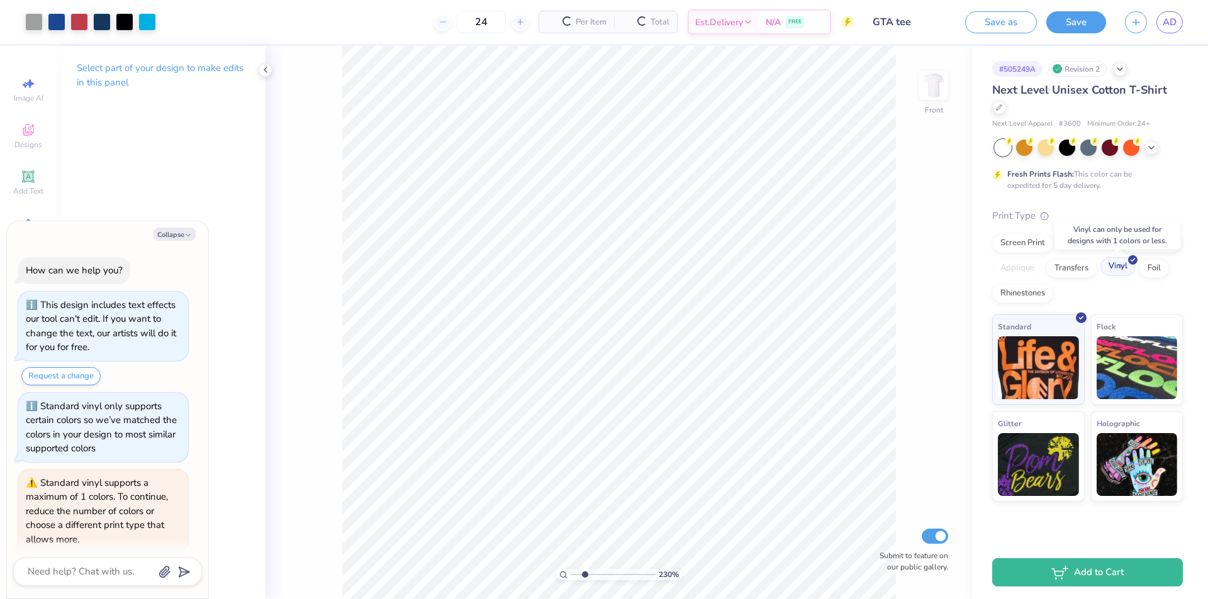
scroll to position [45, 0]
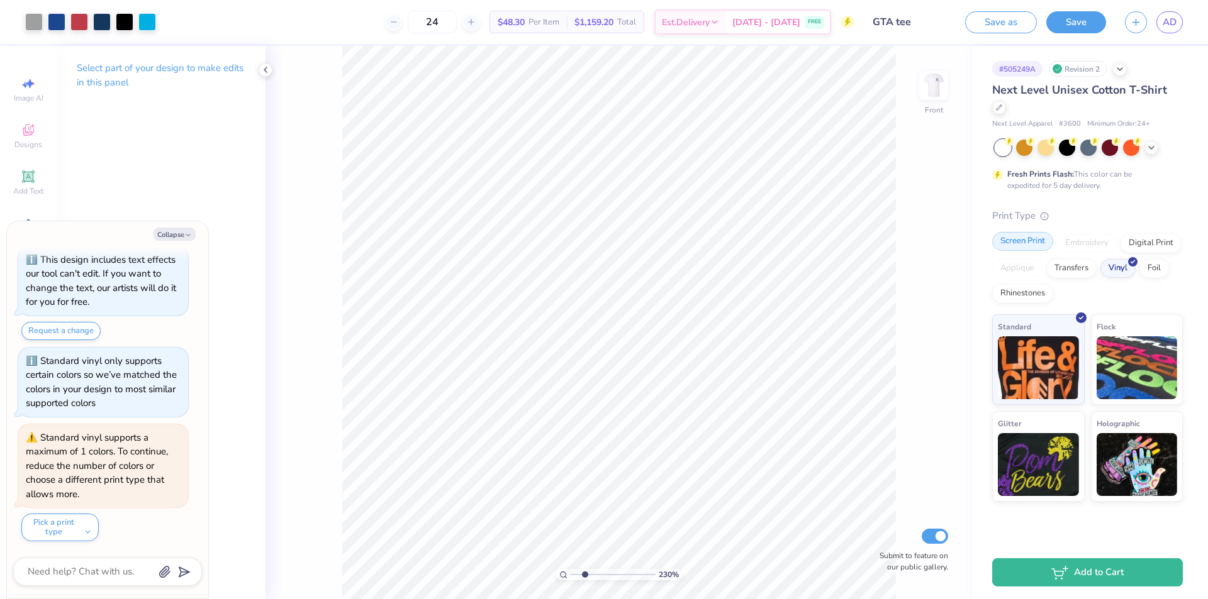
click at [1023, 238] on div "Screen Print" at bounding box center [1022, 241] width 61 height 19
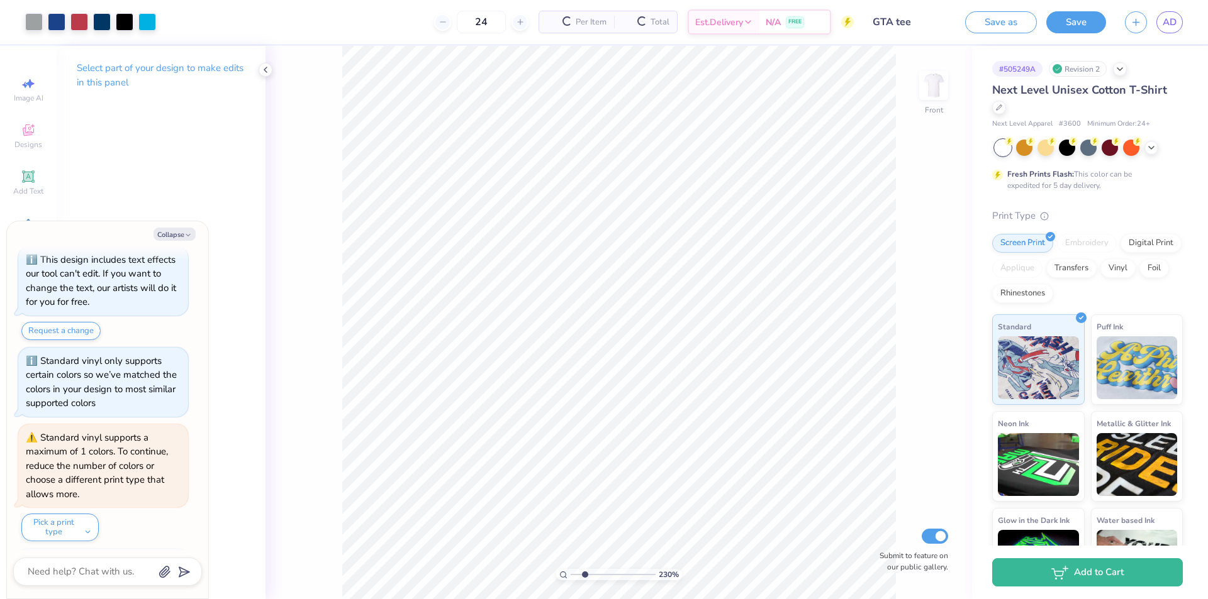
scroll to position [122, 0]
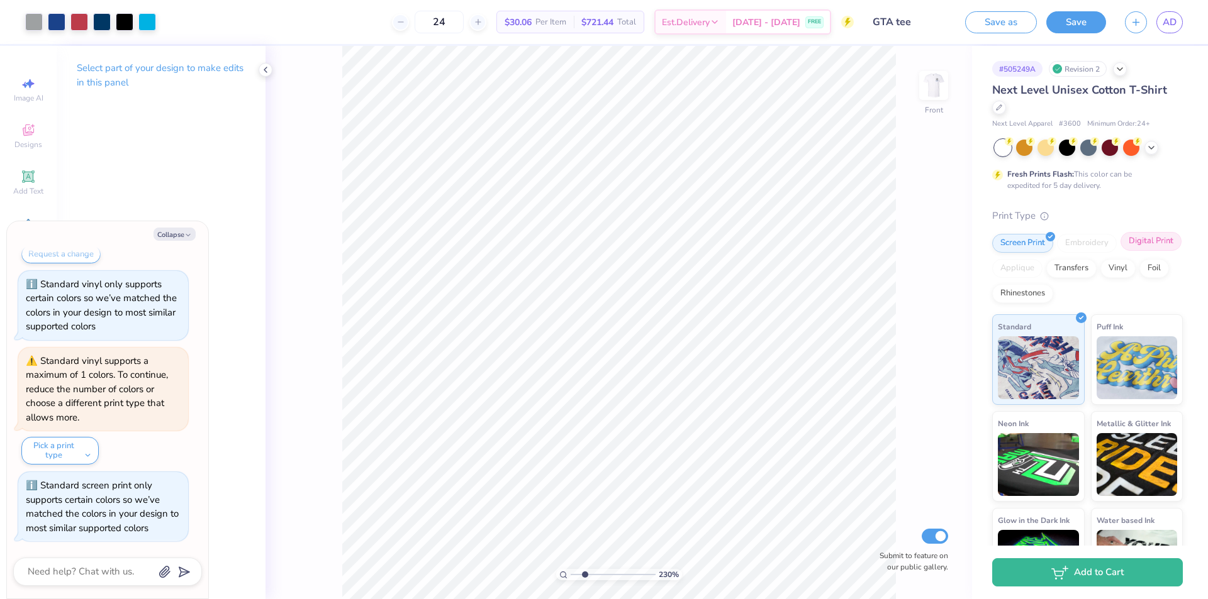
click at [1120, 251] on div "Digital Print" at bounding box center [1150, 241] width 61 height 19
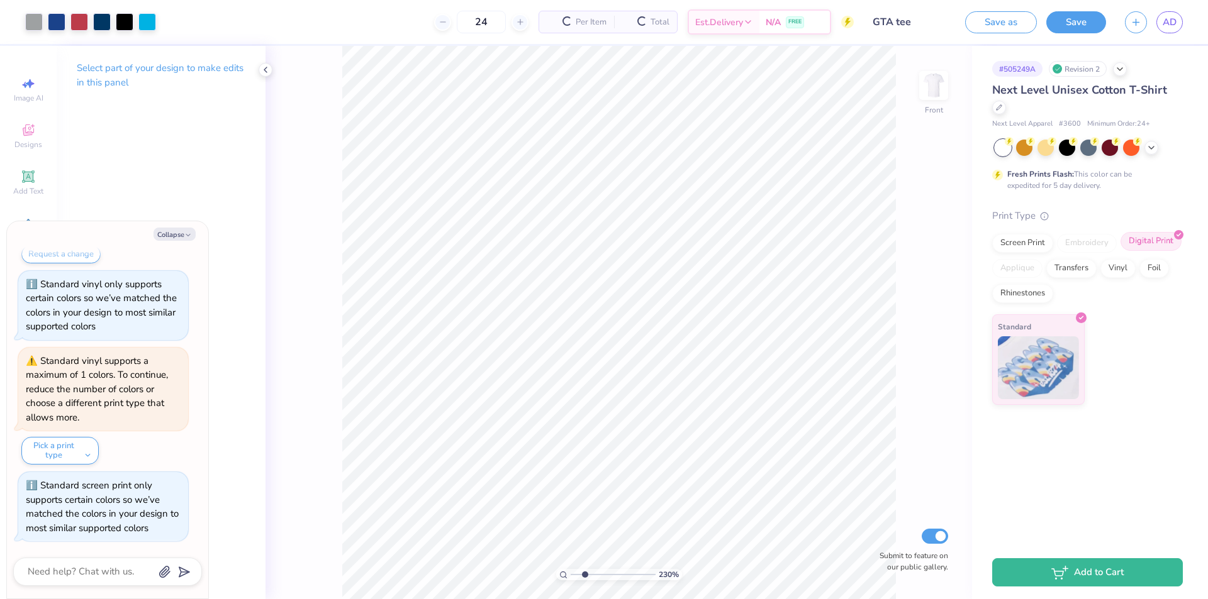
type textarea "x"
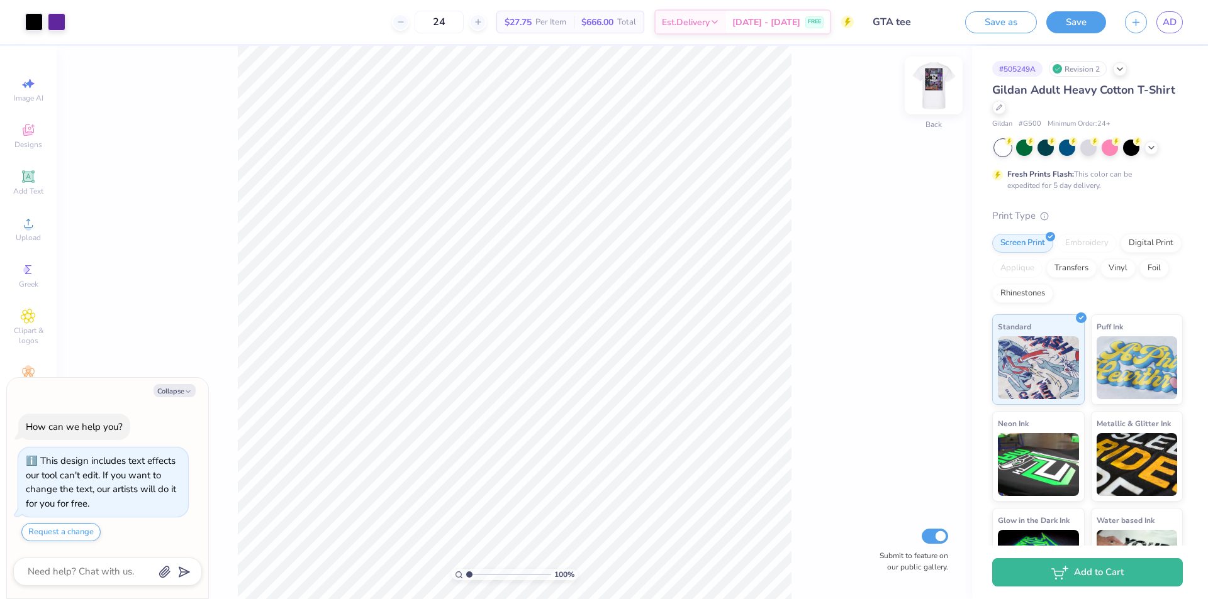
click at [933, 92] on img at bounding box center [933, 85] width 50 height 50
type textarea "x"
